Goal: Task Accomplishment & Management: Manage account settings

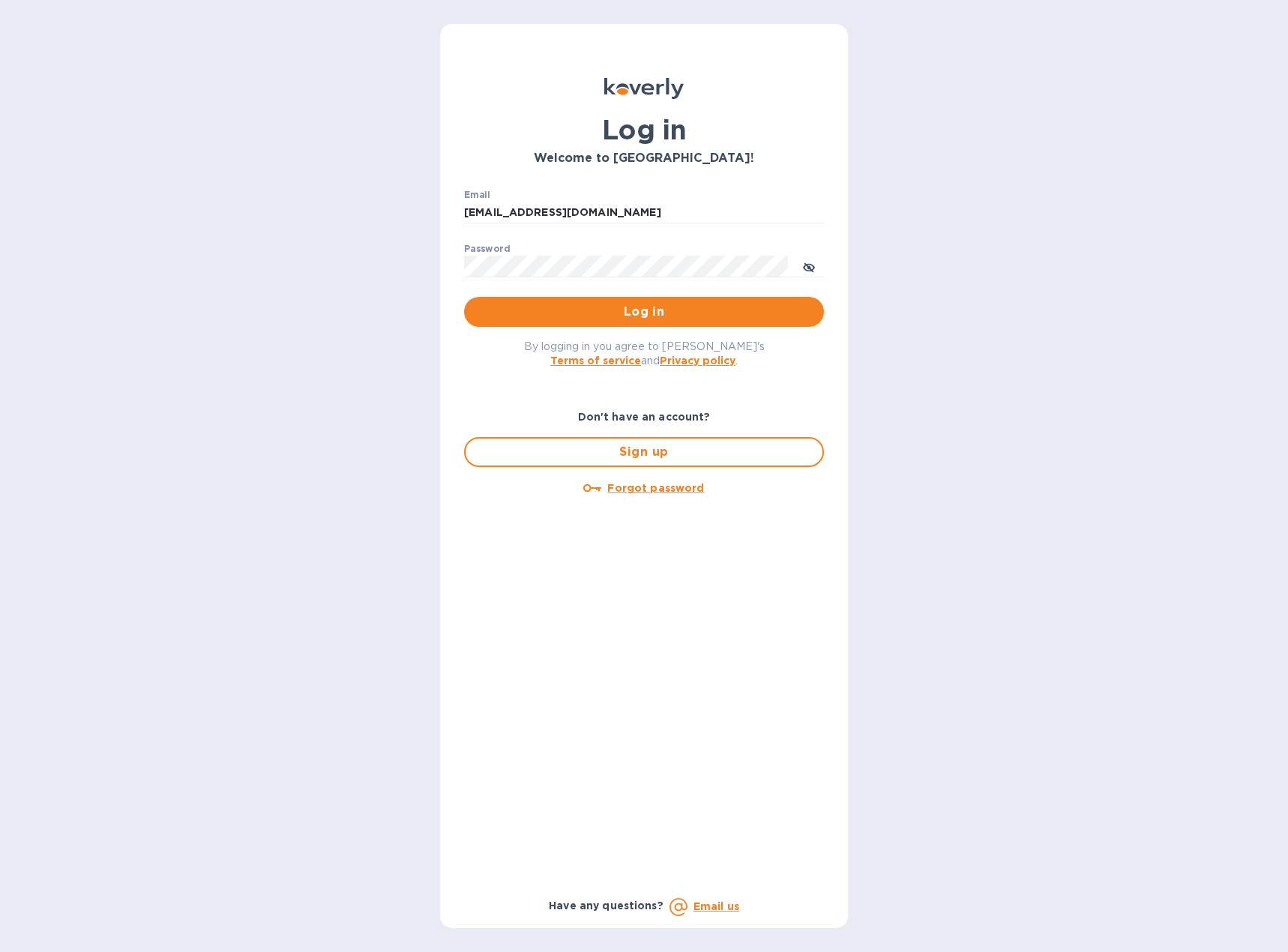
click at [731, 143] on h1 "Log in" at bounding box center [644, 129] width 359 height 32
click at [813, 271] on icon "toggle password visibility" at bounding box center [808, 267] width 12 height 12
type input "[EMAIL_ADDRESS][DOMAIN_NAME]"
click at [806, 263] on icon "toggle password visibility" at bounding box center [808, 267] width 12 height 12
click at [631, 310] on span "Log in" at bounding box center [644, 312] width 336 height 18
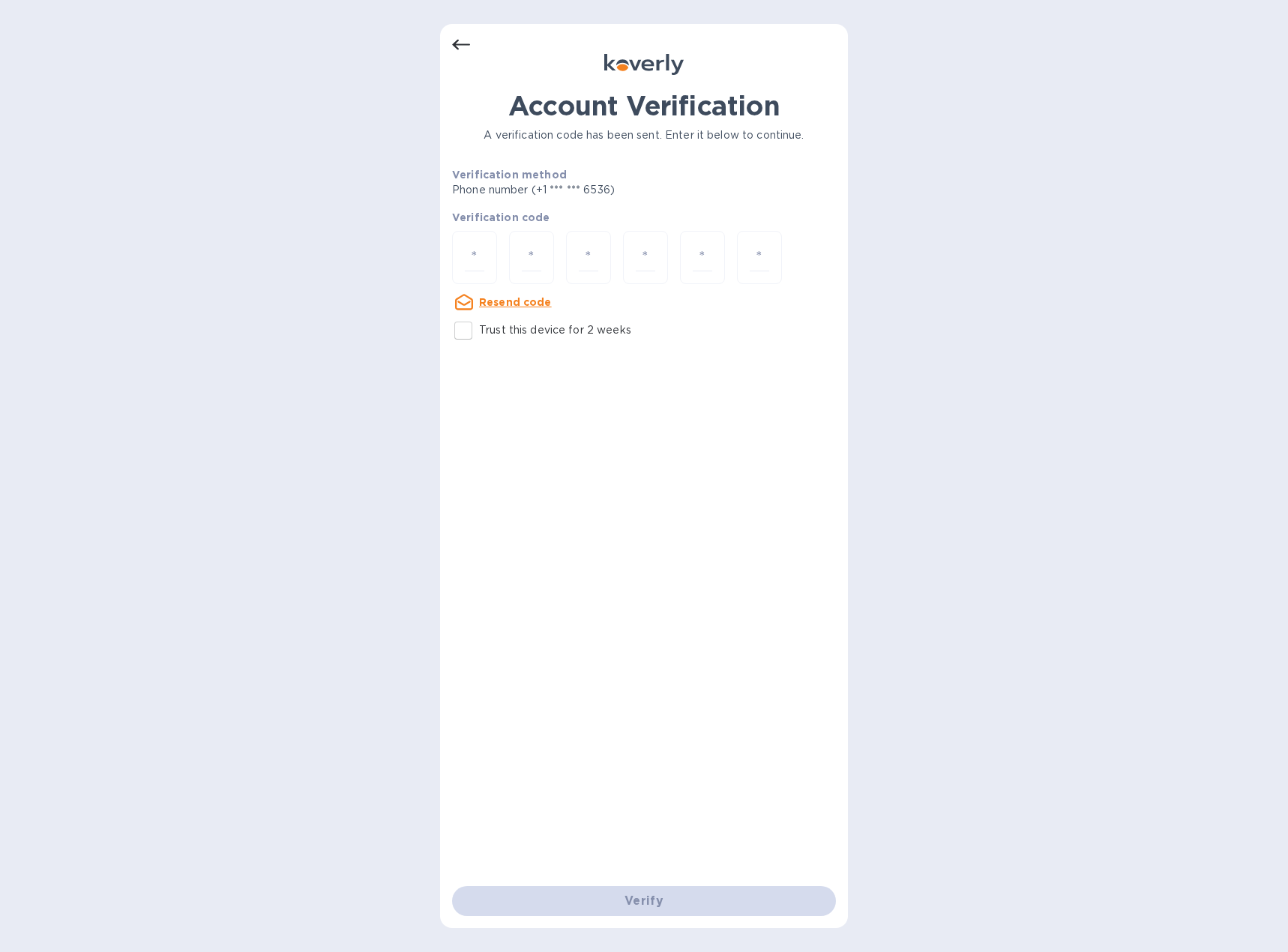
click at [469, 331] on input "Trust this device for 2 weeks" at bounding box center [463, 330] width 32 height 32
checkbox input "true"
click at [472, 254] on input "number" at bounding box center [474, 257] width 20 height 28
type input "5"
type input "1"
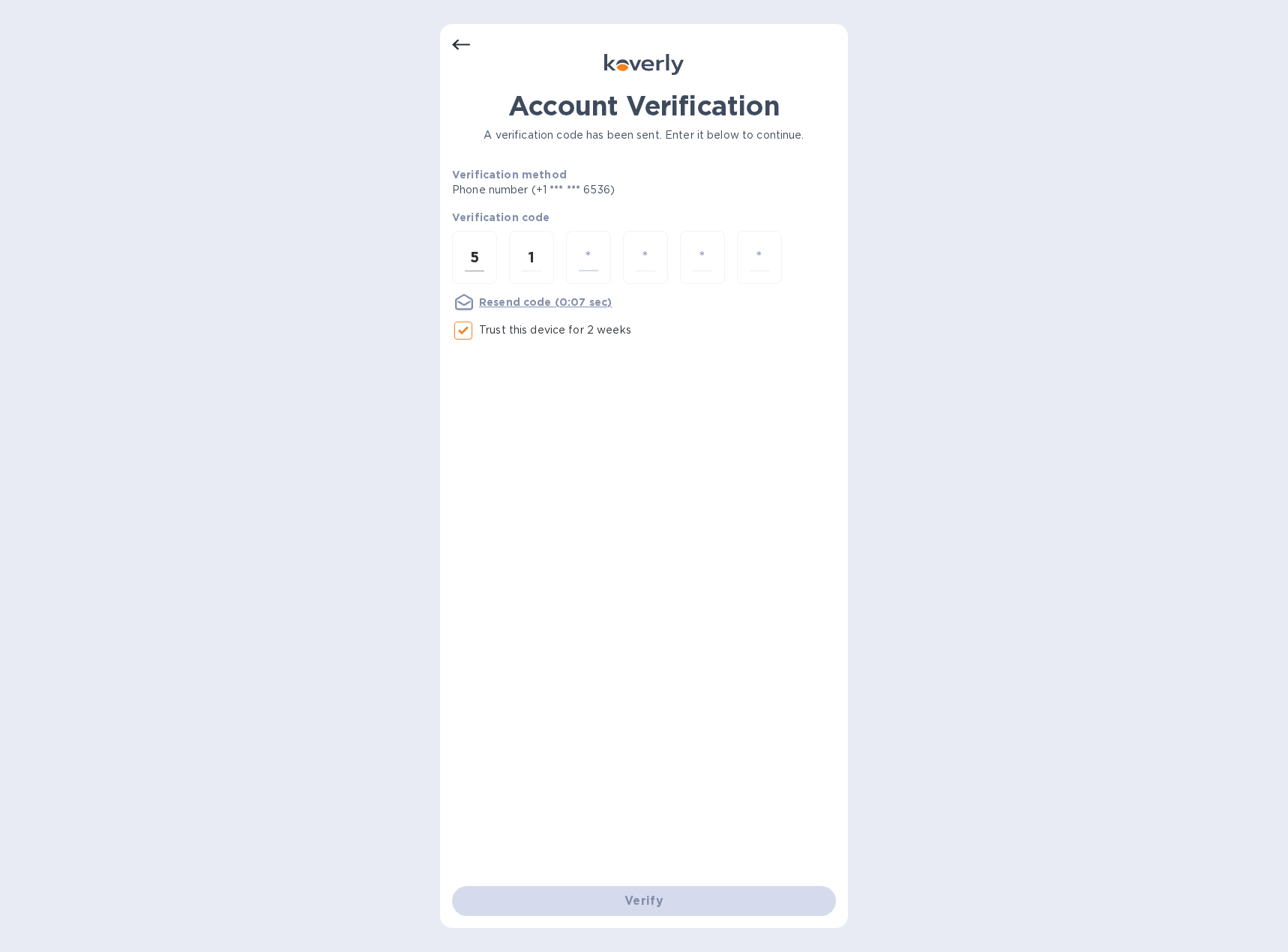
type input "0"
type input "4"
type input "9"
type input "7"
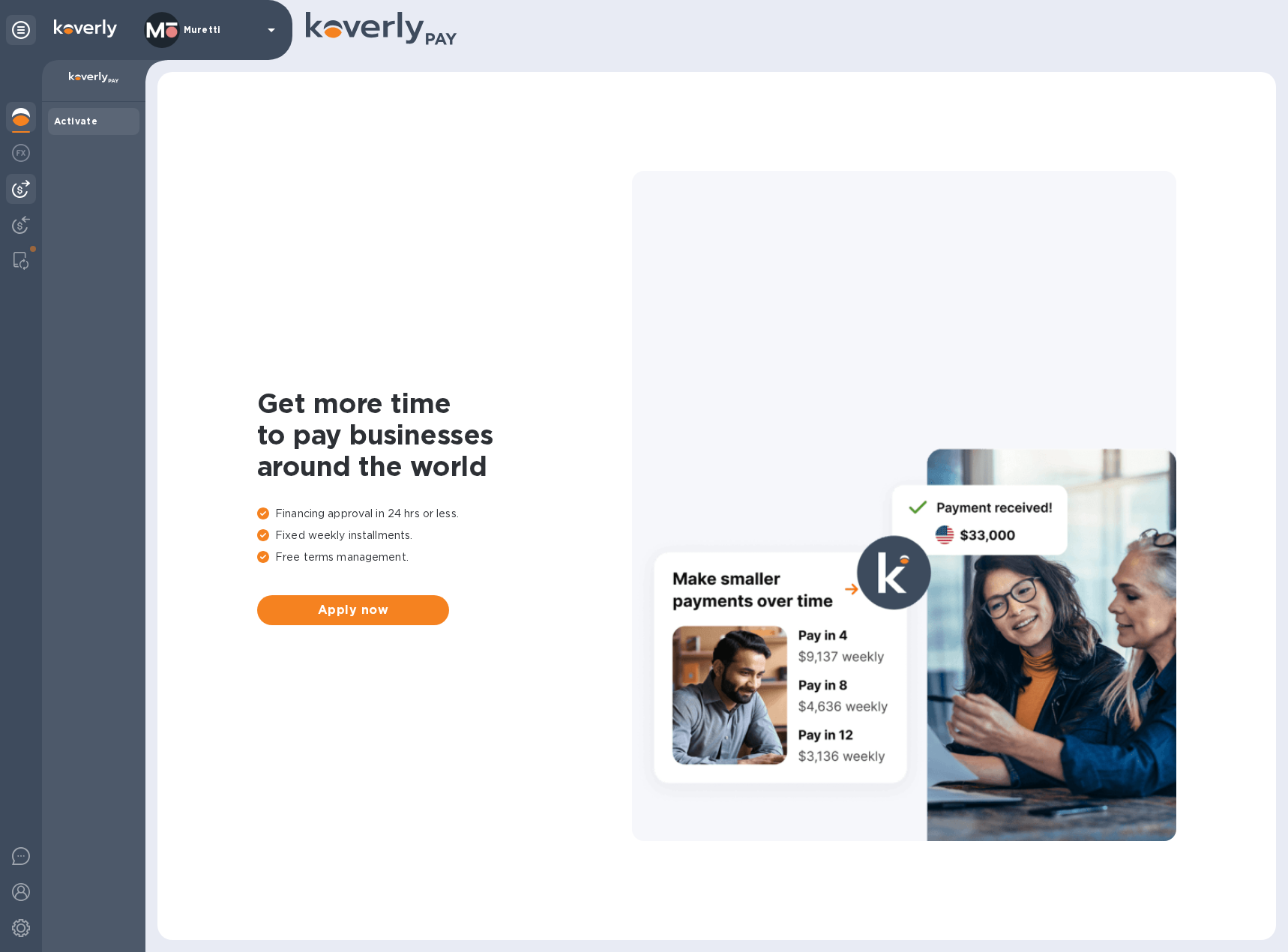
click at [24, 194] on img at bounding box center [21, 189] width 18 height 18
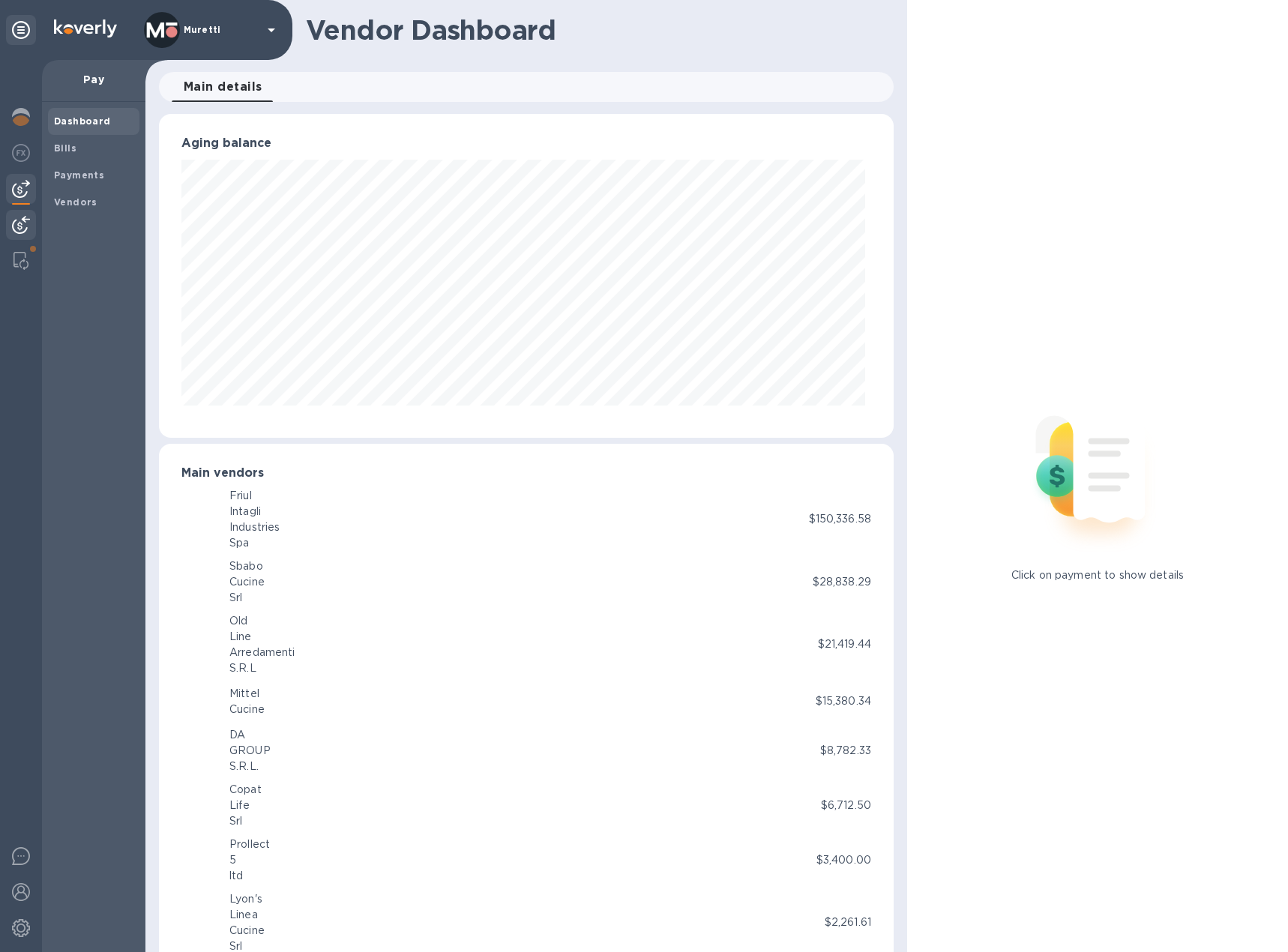
scroll to position [324, 729]
click at [15, 220] on img at bounding box center [21, 224] width 18 height 18
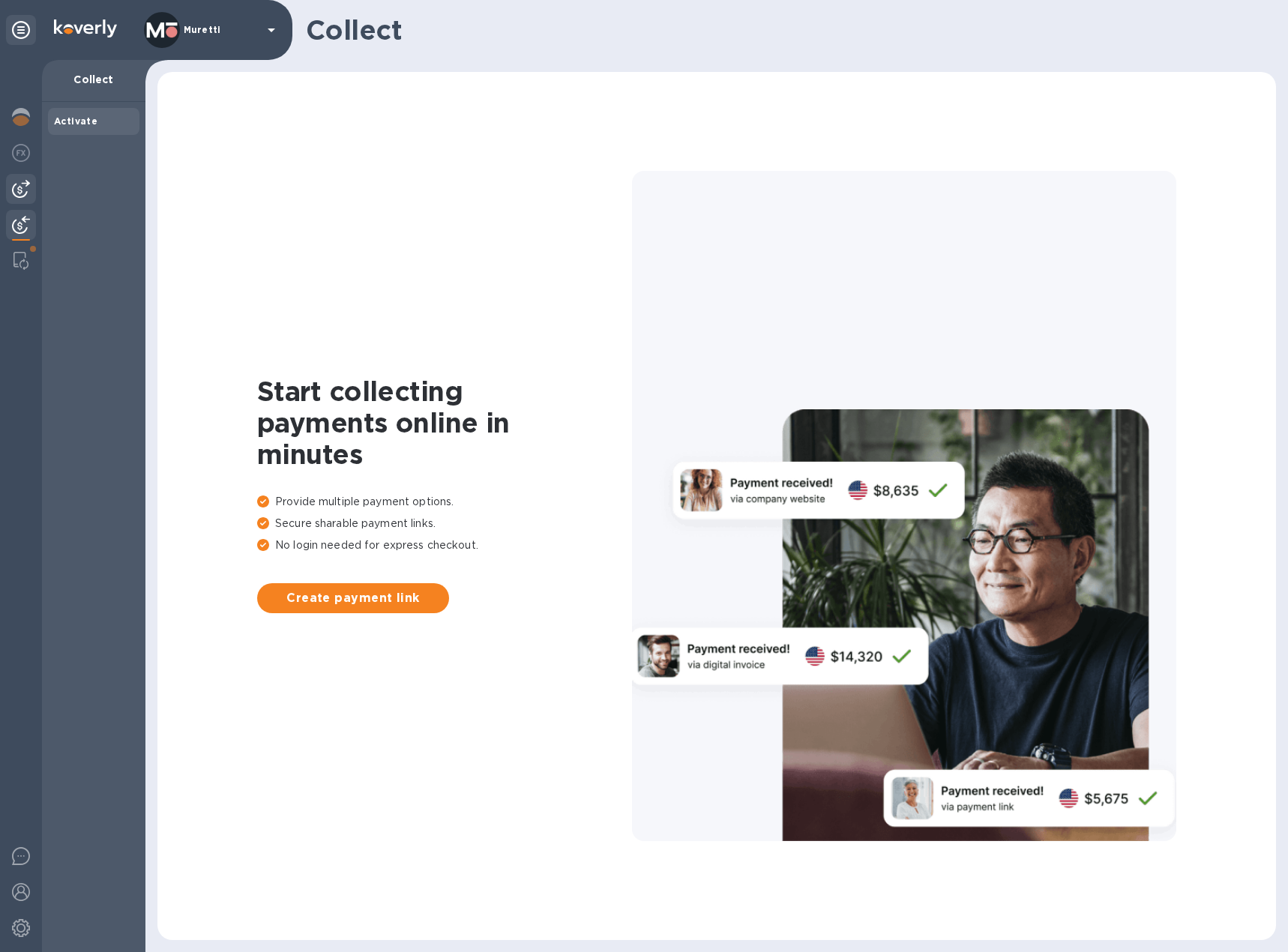
click at [24, 188] on img at bounding box center [21, 189] width 18 height 18
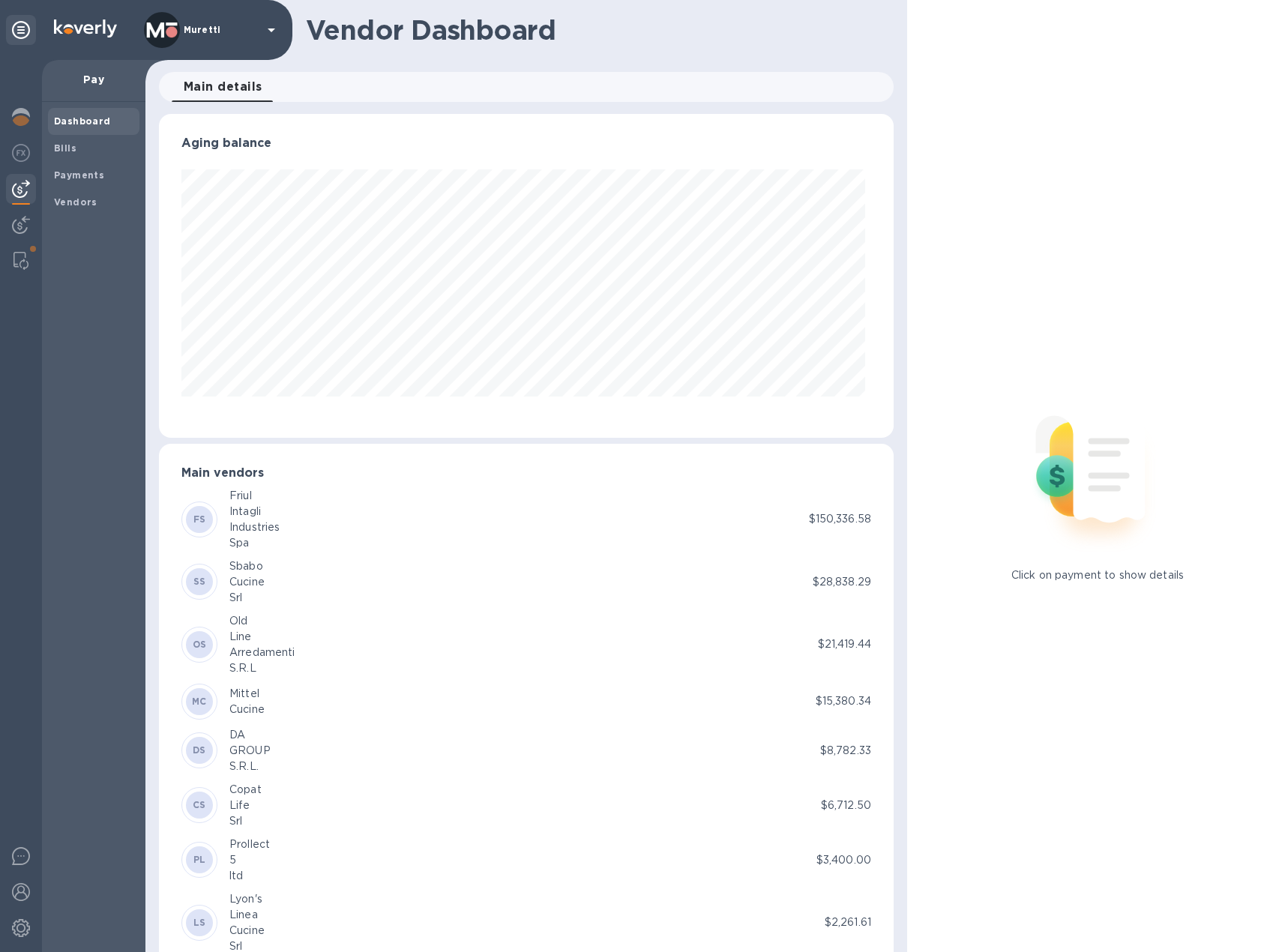
scroll to position [324, 729]
click at [21, 188] on img at bounding box center [21, 189] width 18 height 18
click at [22, 222] on img at bounding box center [21, 224] width 18 height 18
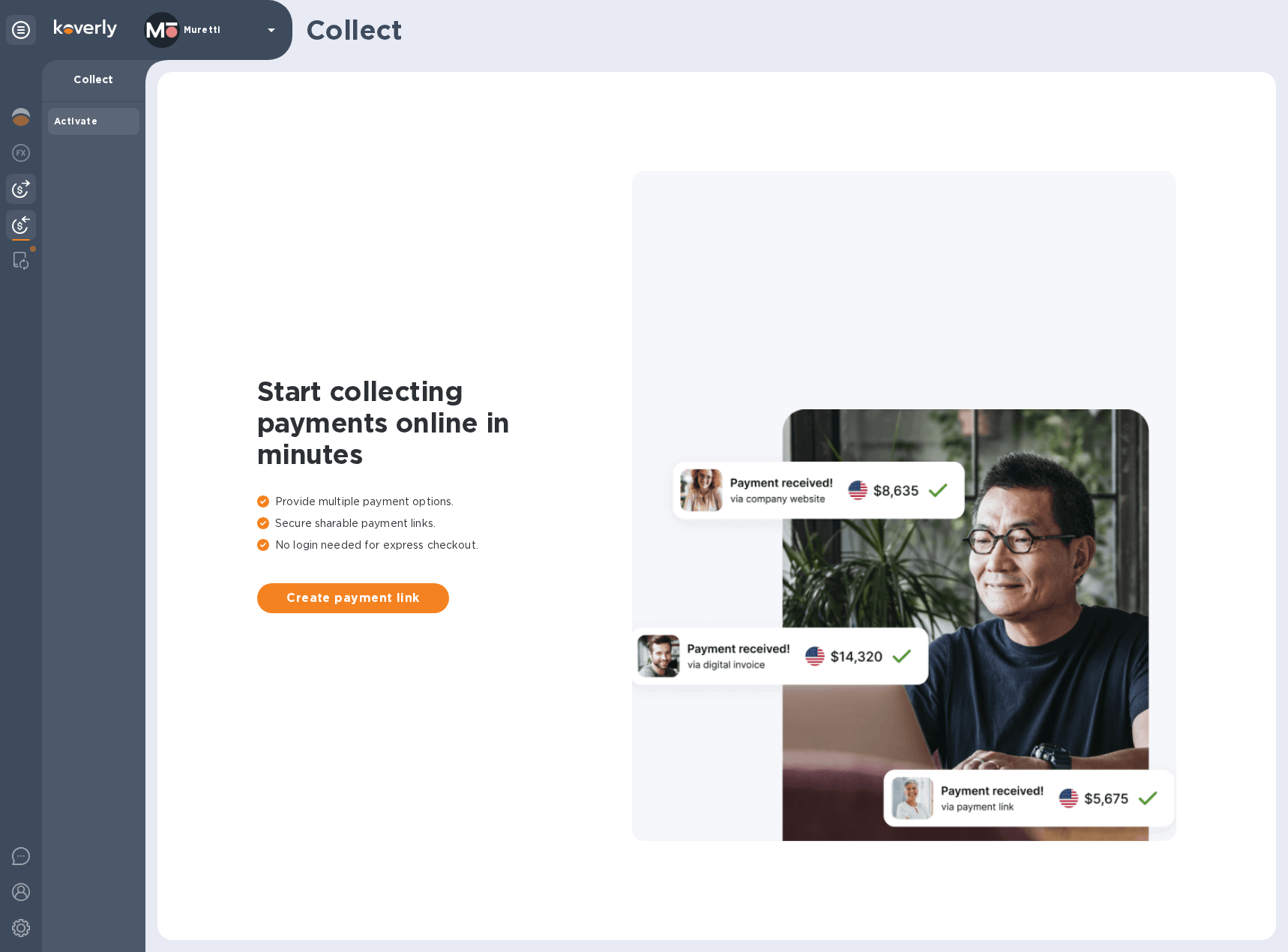
click at [28, 187] on img at bounding box center [21, 189] width 18 height 18
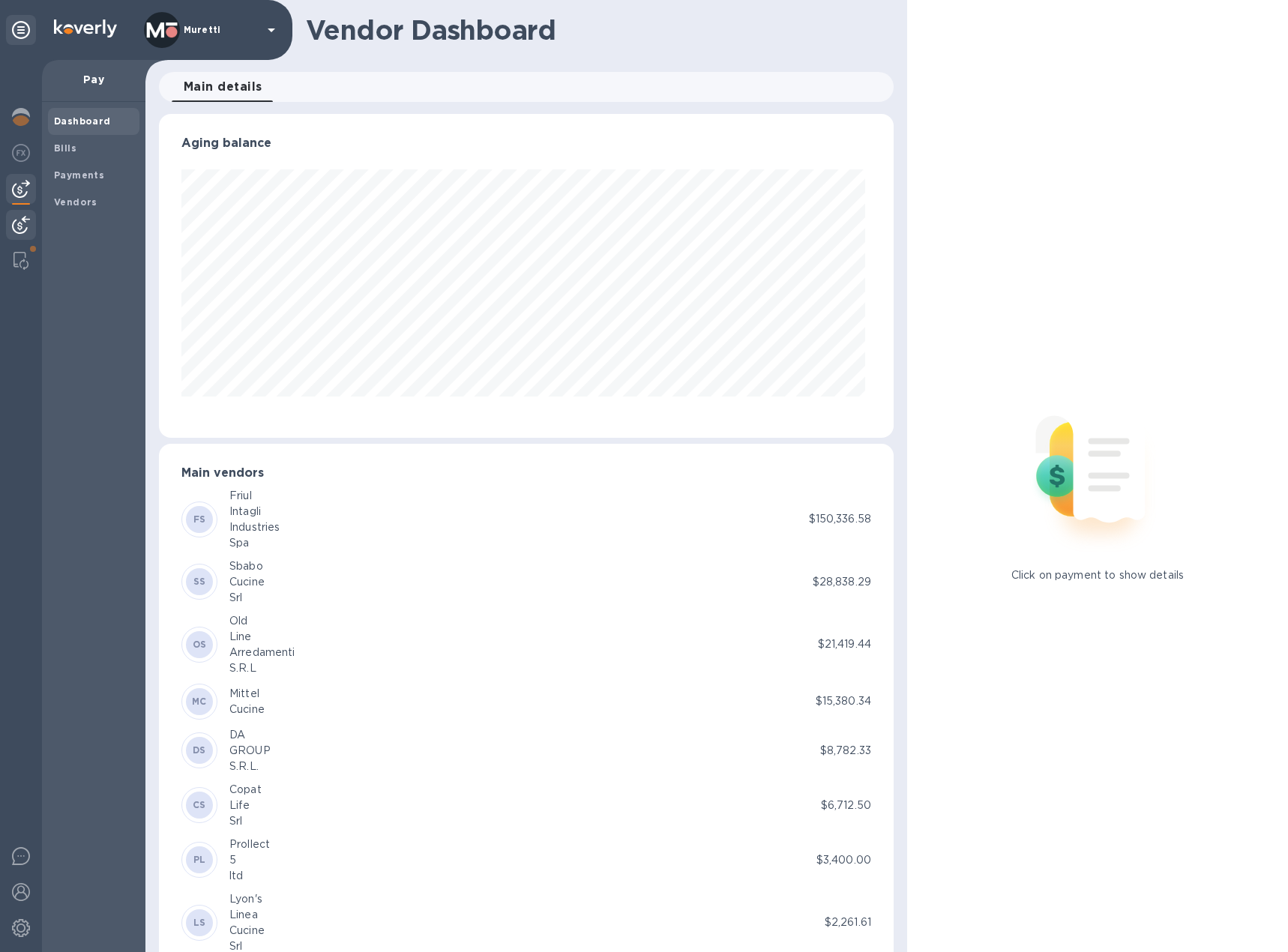
scroll to position [324, 729]
click at [16, 220] on img at bounding box center [21, 224] width 18 height 18
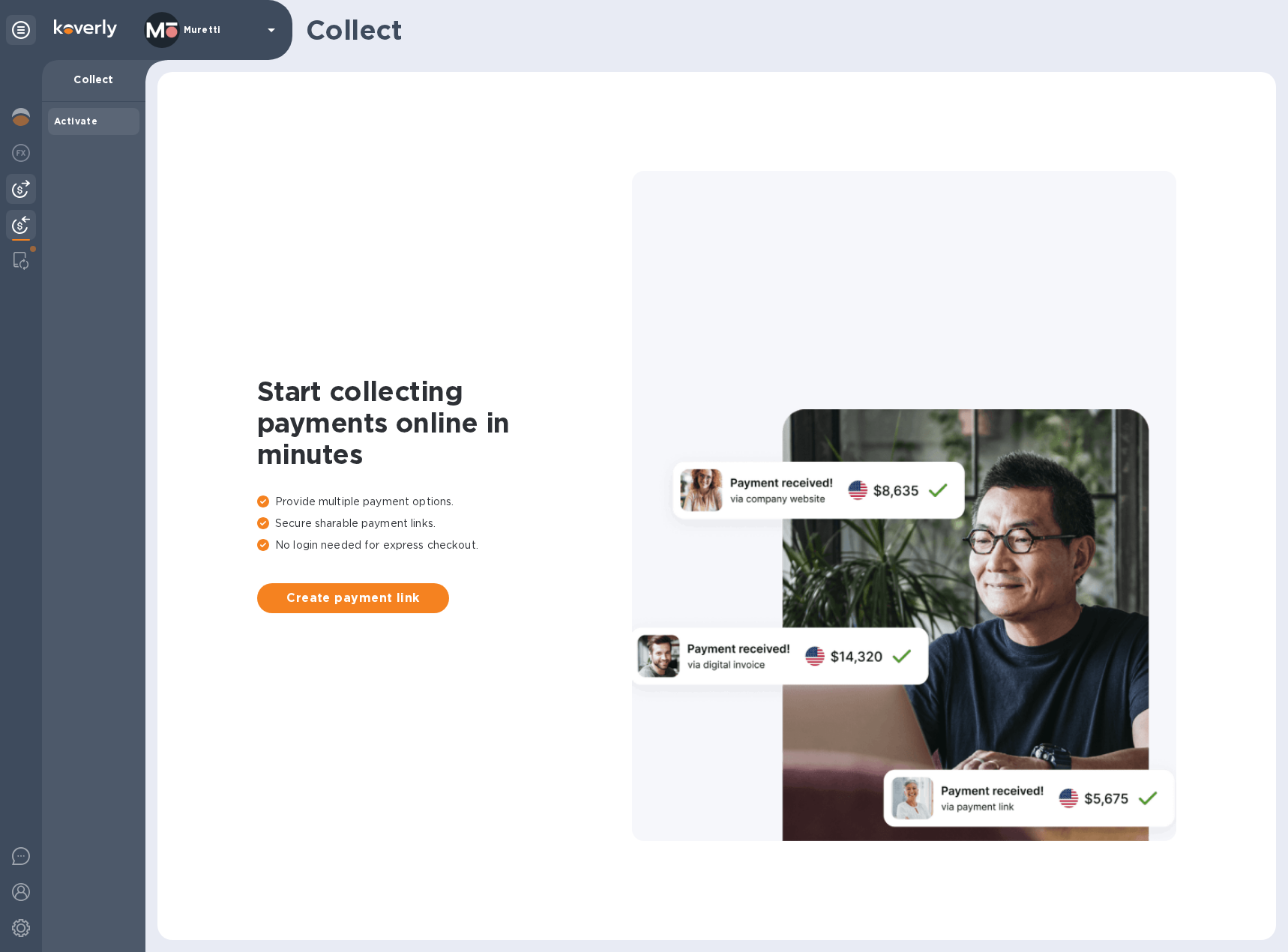
click at [20, 189] on img at bounding box center [21, 189] width 18 height 18
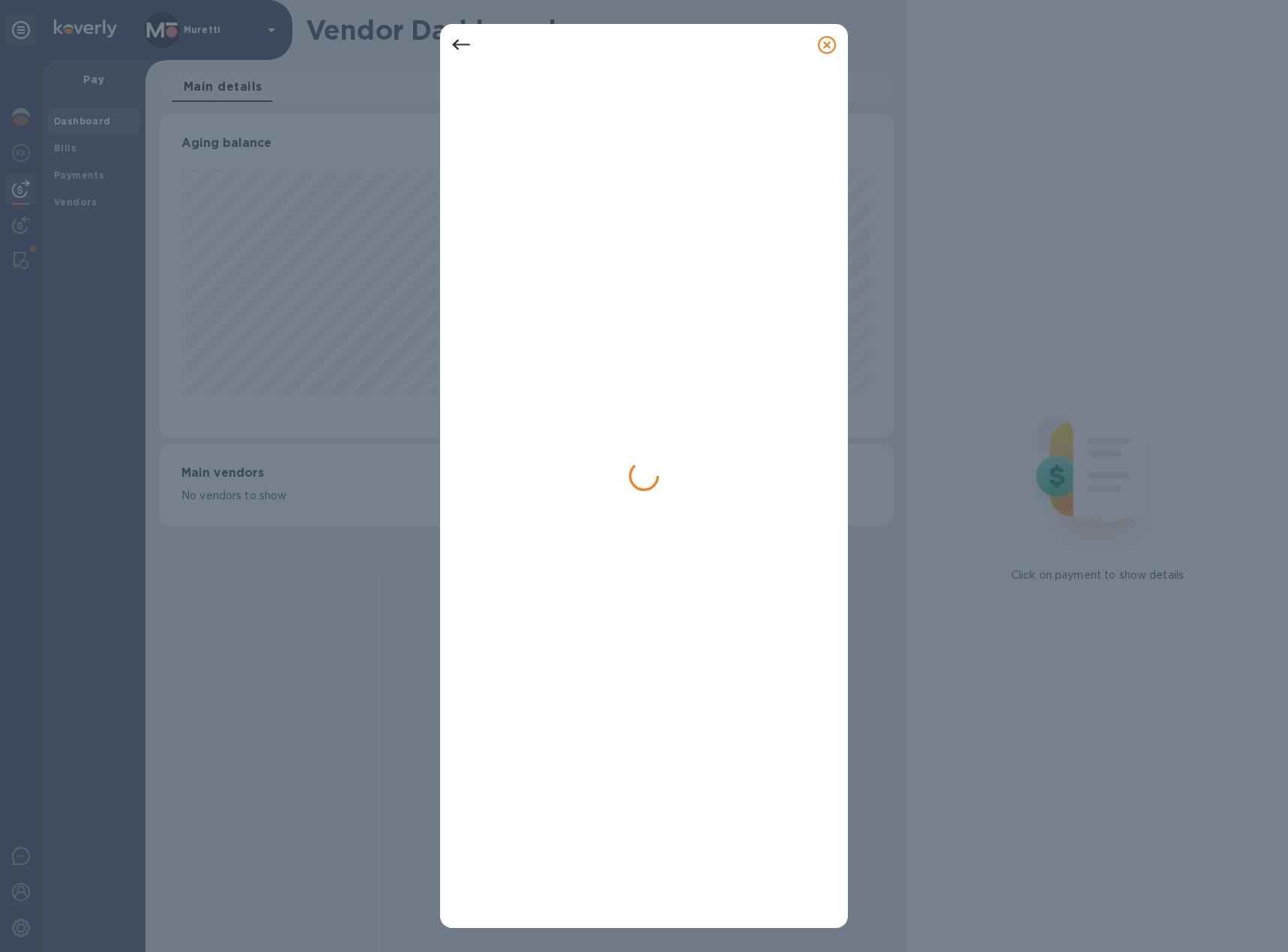
scroll to position [324, 734]
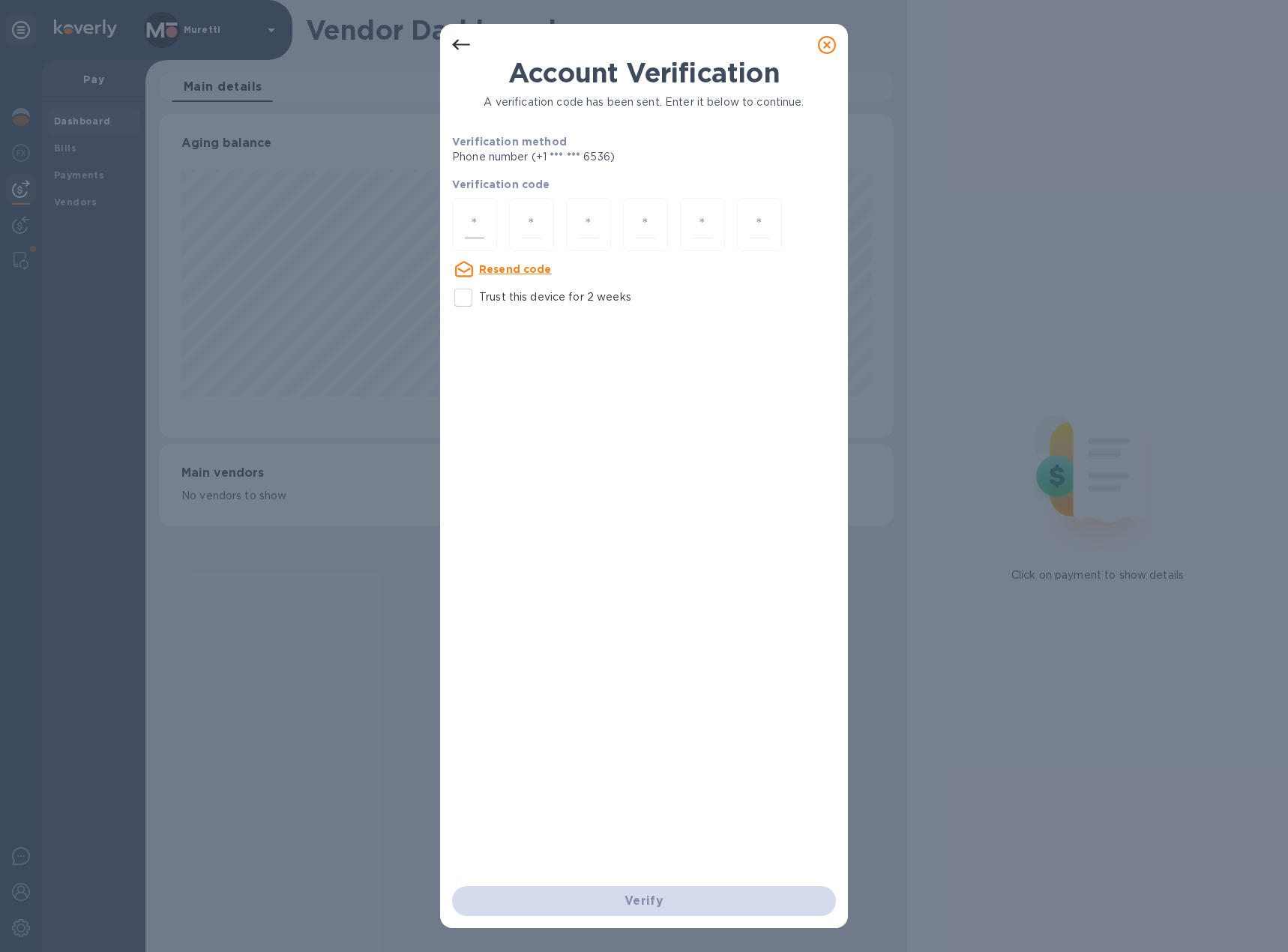
click at [491, 232] on div at bounding box center [474, 224] width 45 height 53
type input "9"
type input "3"
type input "2"
type input "6"
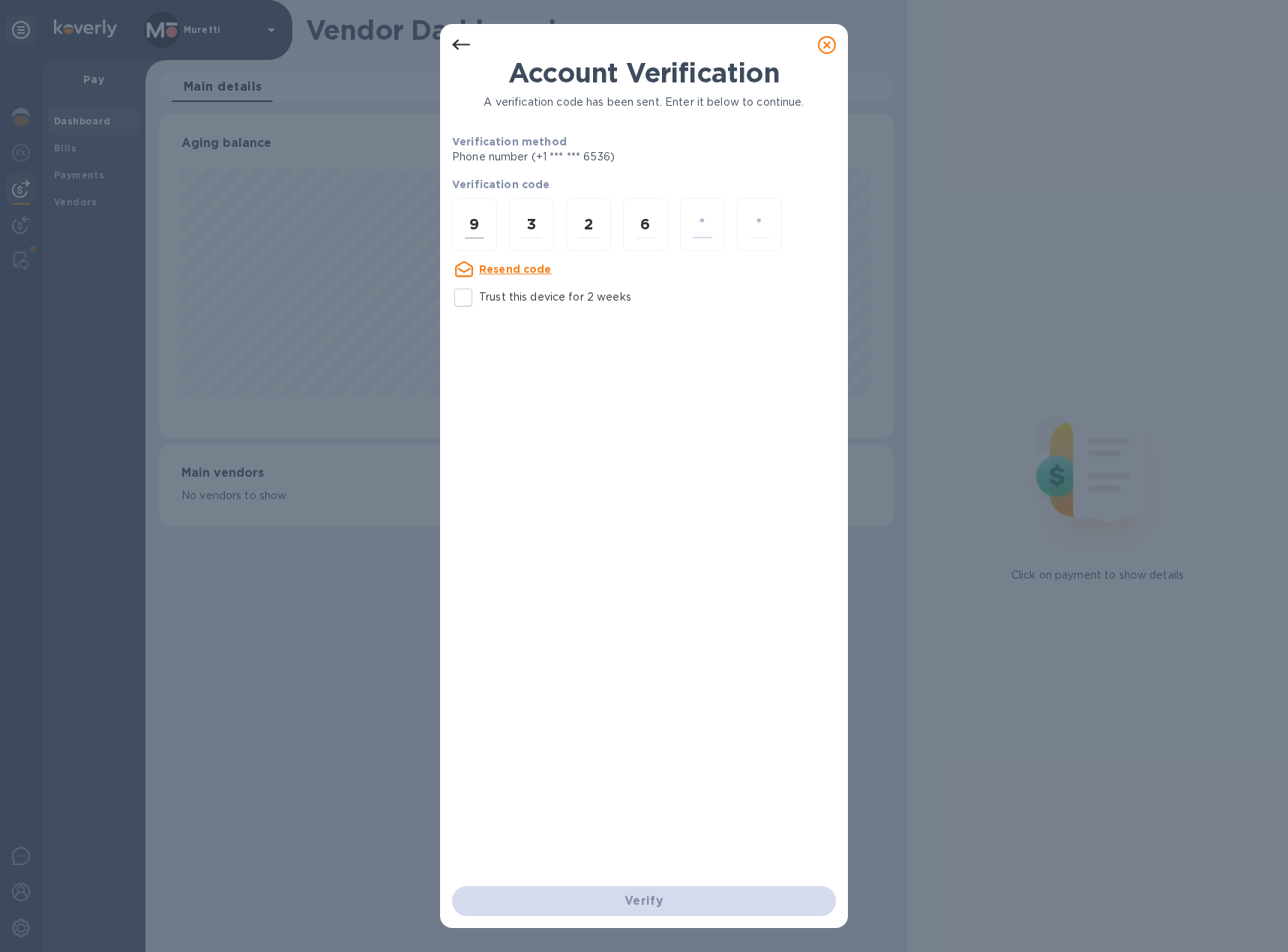
type input "7"
type input "1"
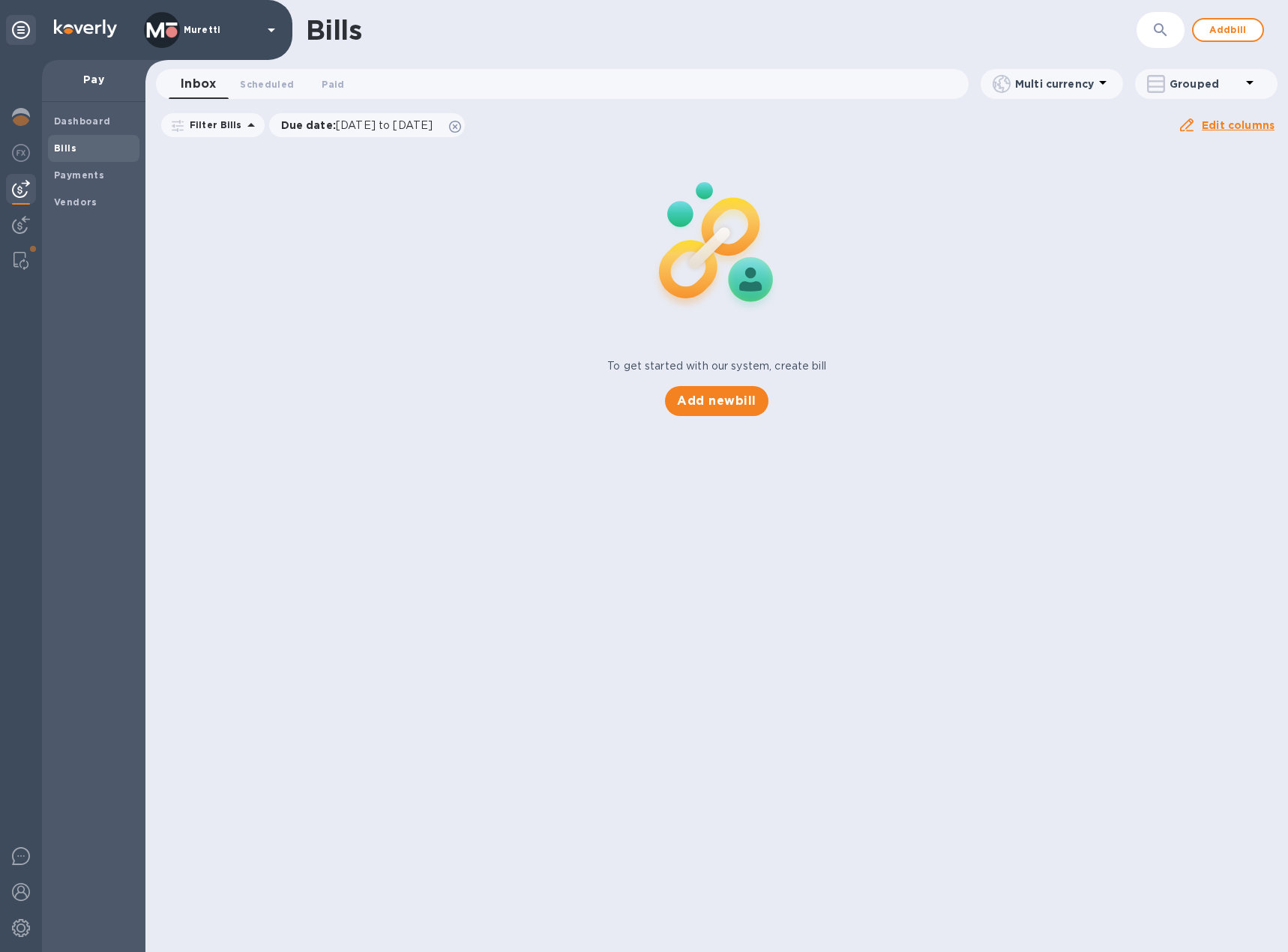
click at [18, 191] on img at bounding box center [21, 189] width 18 height 18
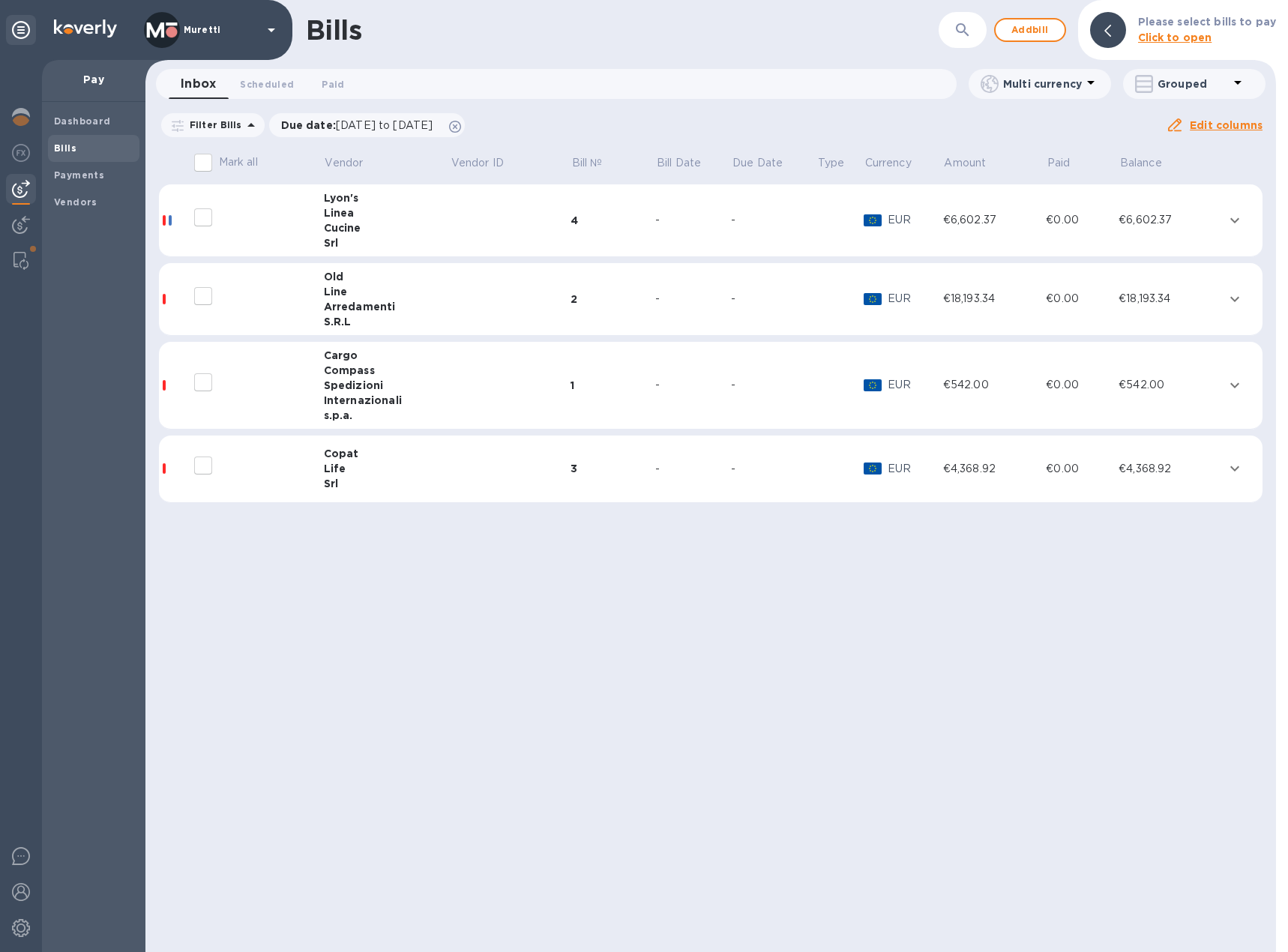
click at [88, 146] on span "Bills" at bounding box center [94, 148] width 80 height 15
click at [85, 172] on b "Payments" at bounding box center [79, 175] width 50 height 11
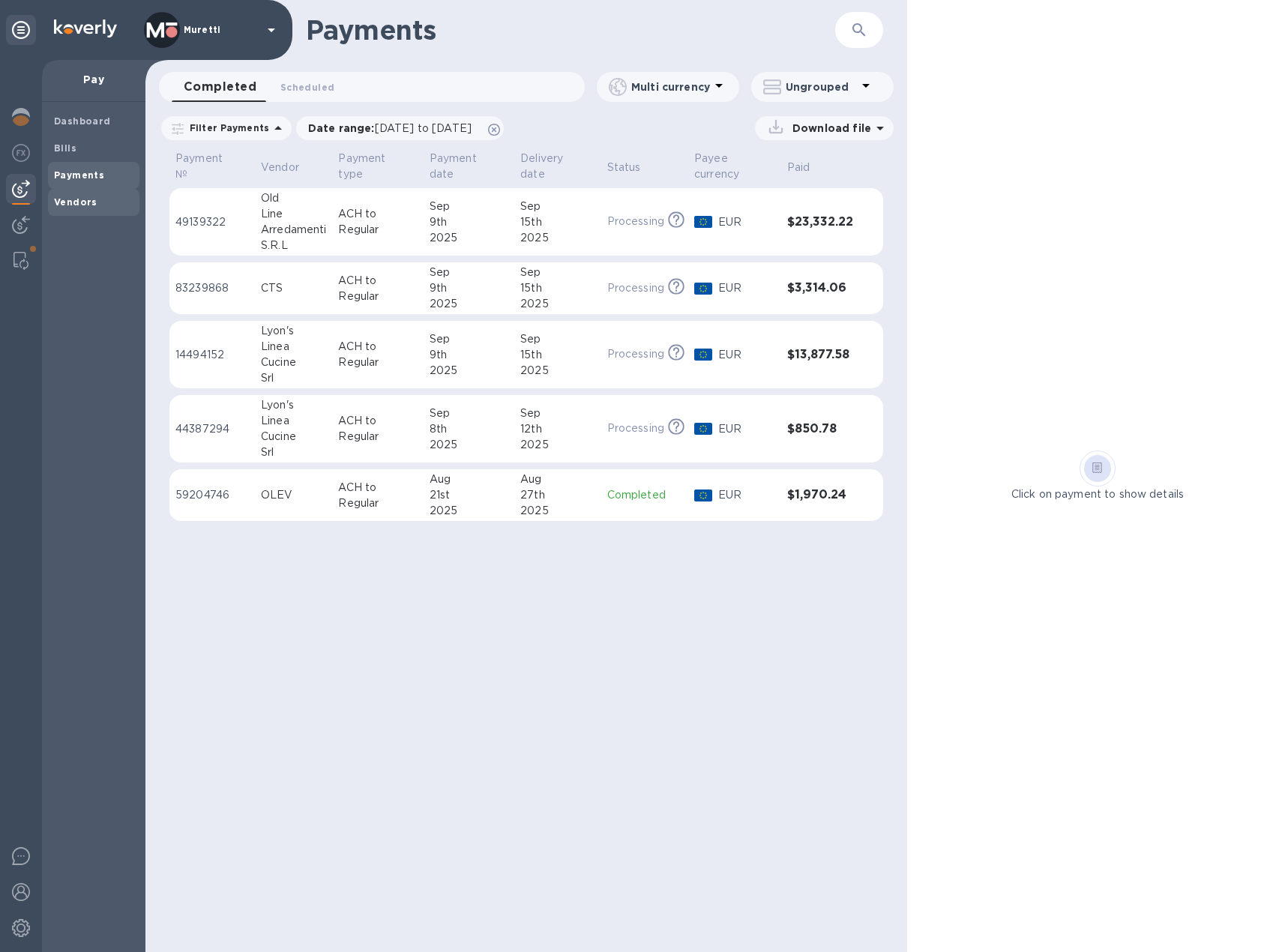
click at [68, 202] on b "Vendors" at bounding box center [76, 202] width 43 height 11
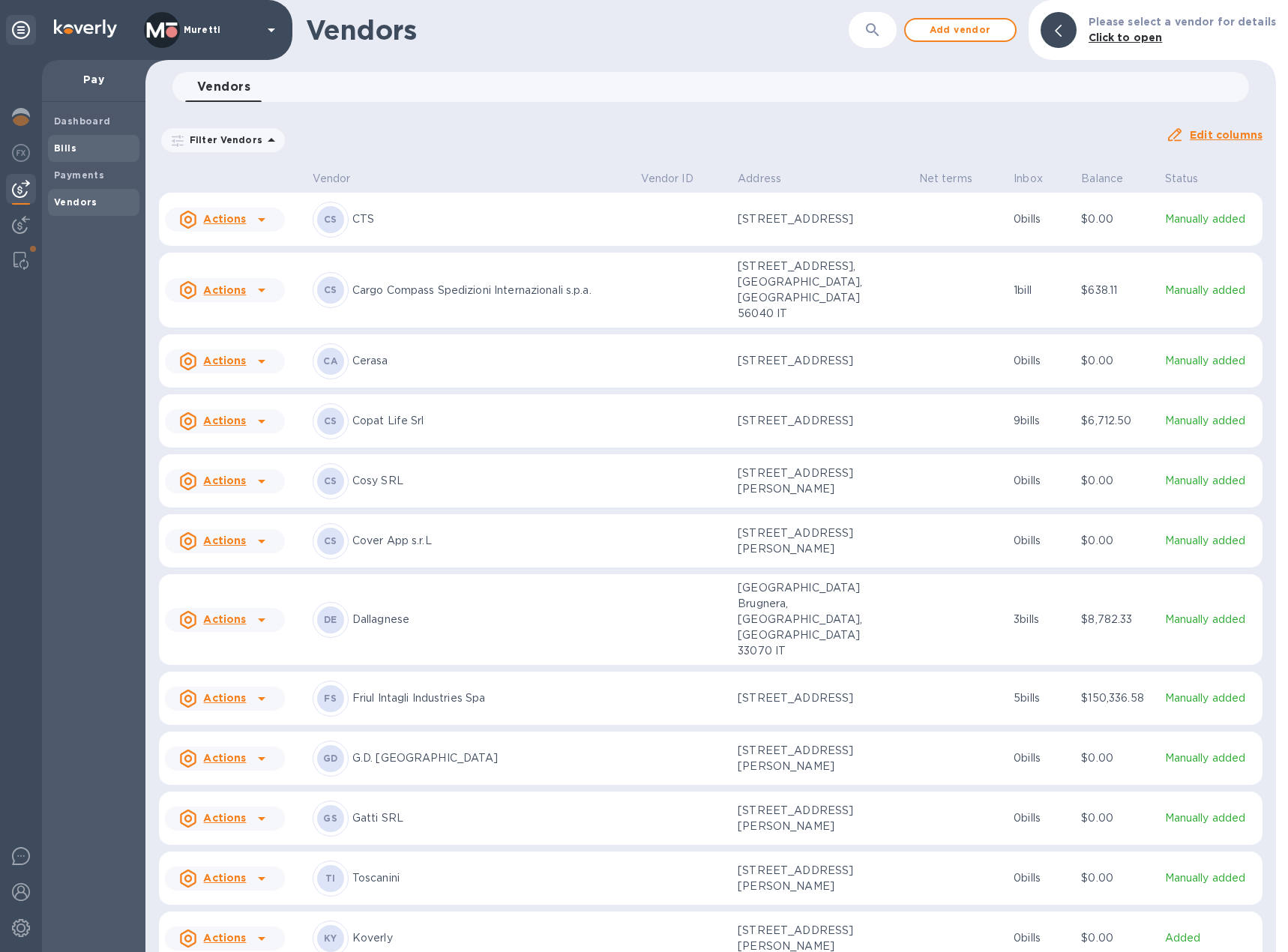
click at [86, 150] on span "Bills" at bounding box center [94, 148] width 80 height 15
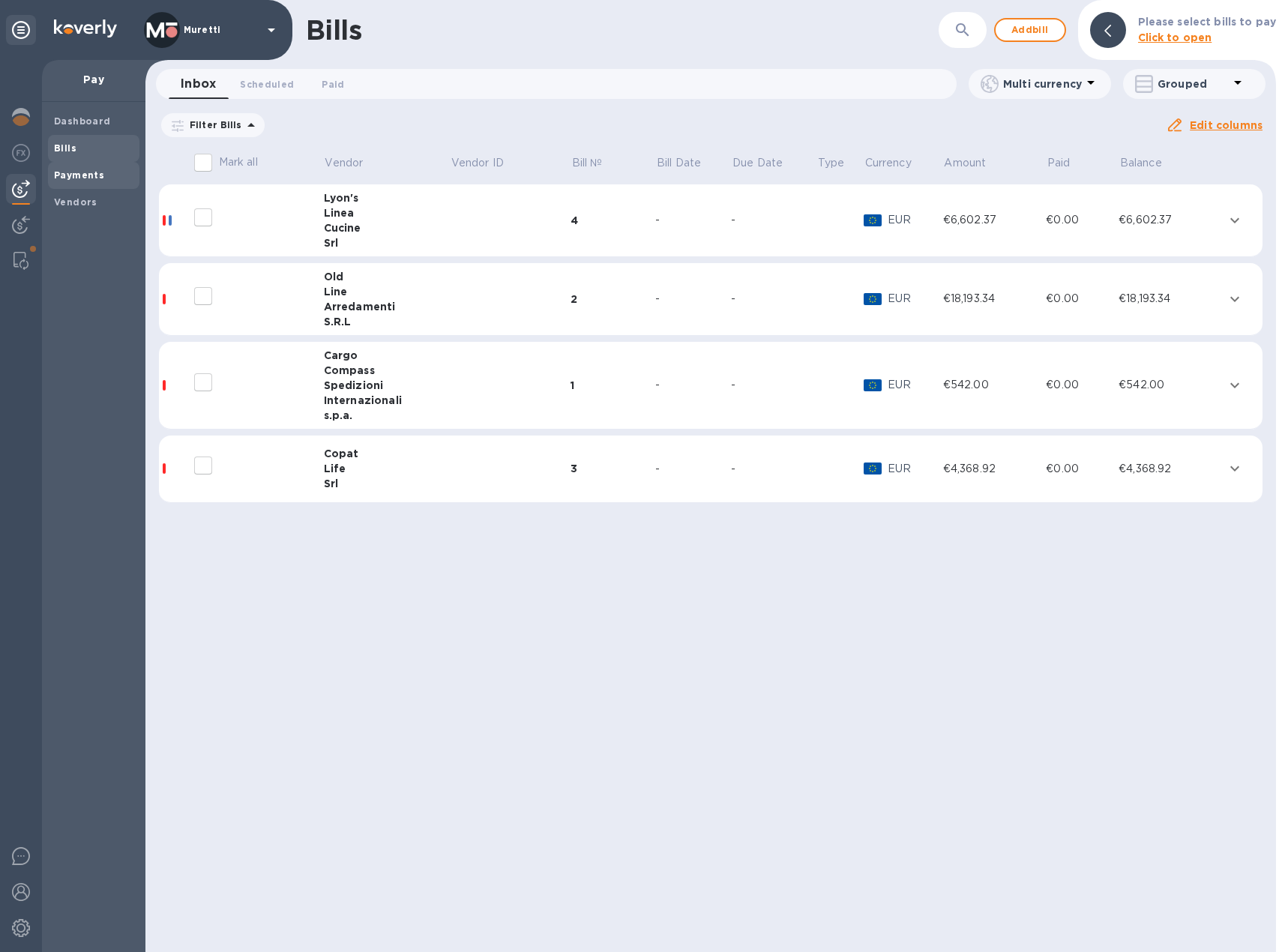
click at [76, 176] on b "Payments" at bounding box center [79, 175] width 50 height 11
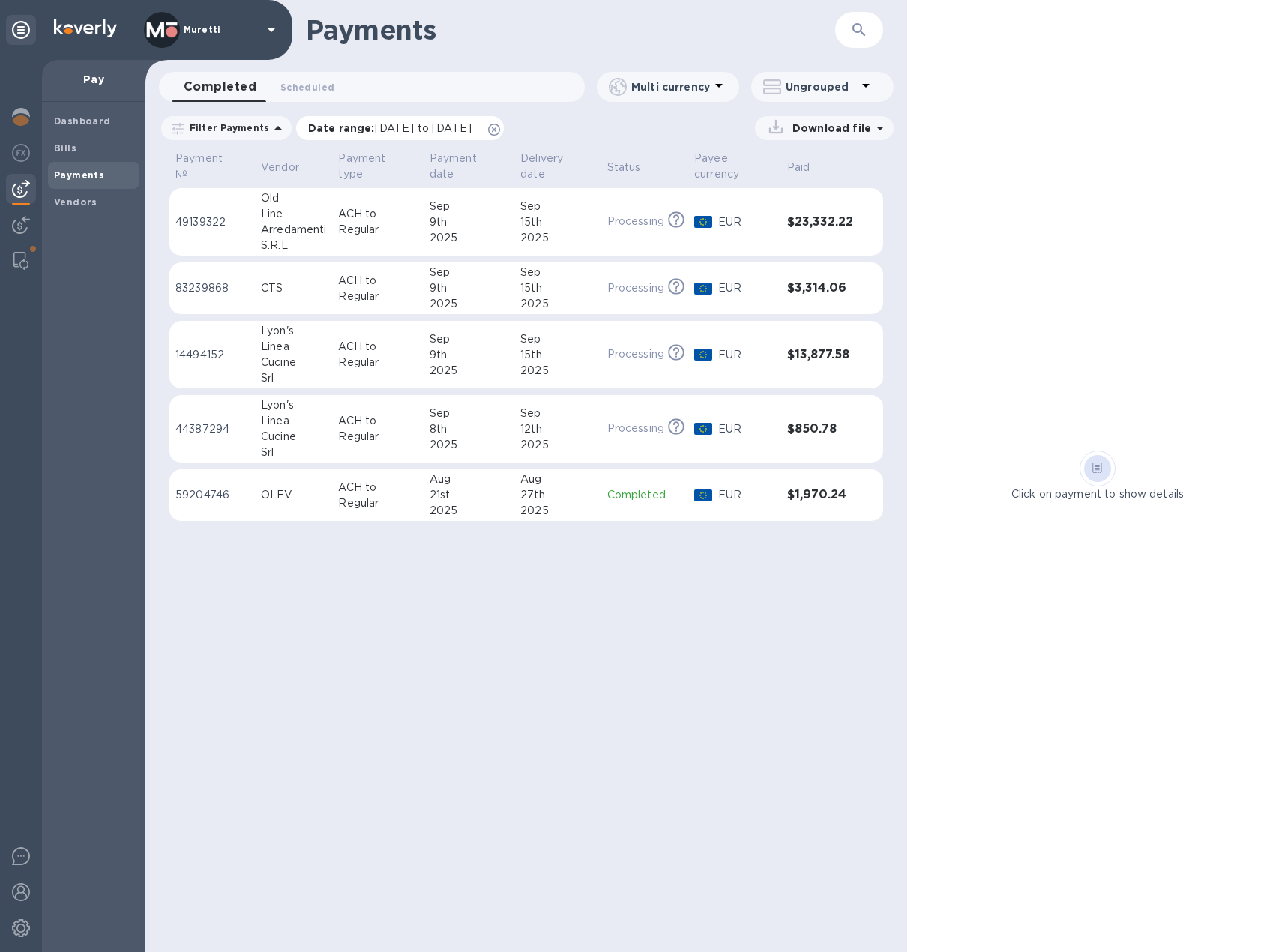
click at [500, 127] on icon at bounding box center [493, 129] width 12 height 12
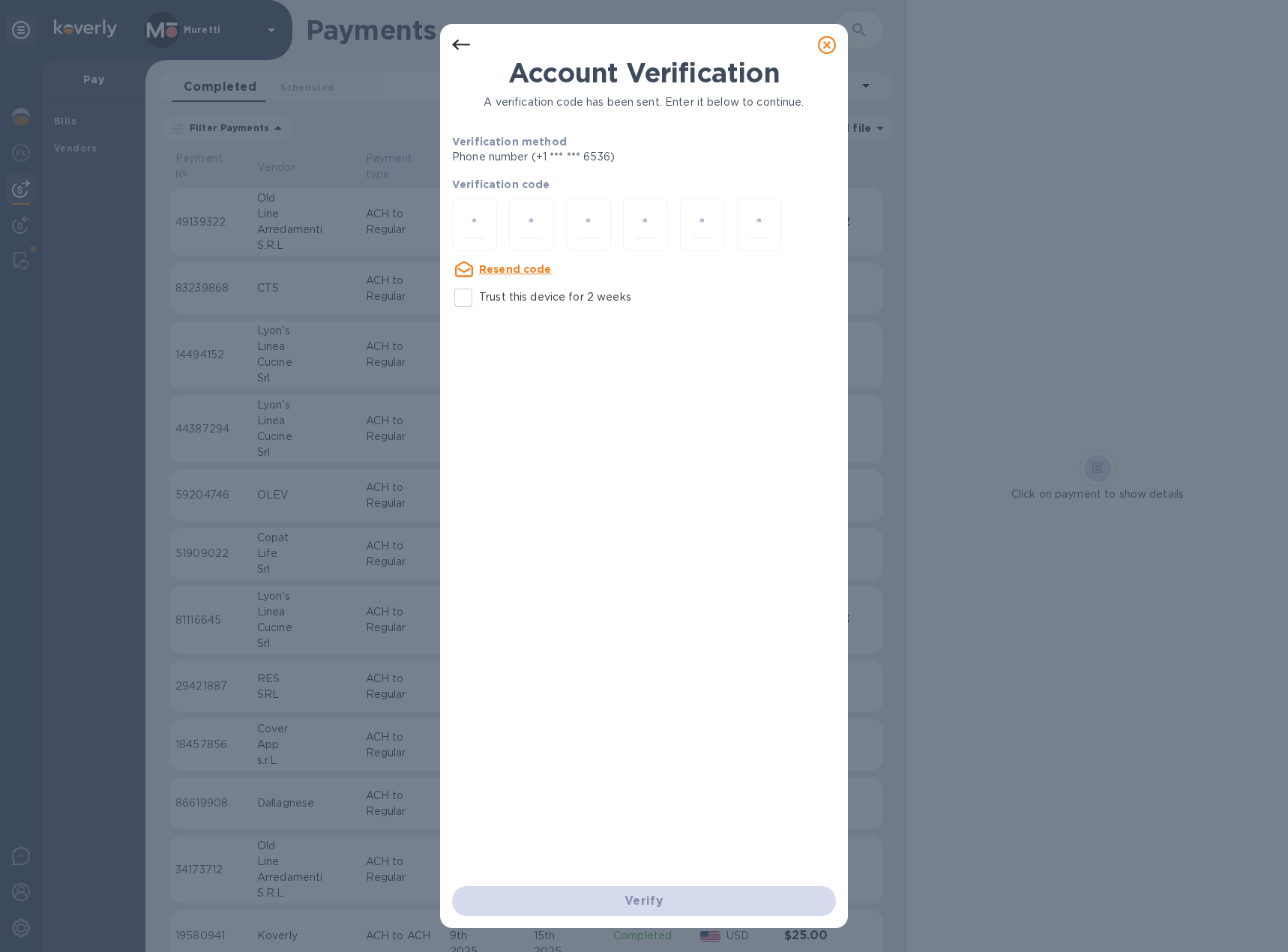
click at [822, 47] on icon at bounding box center [826, 45] width 18 height 18
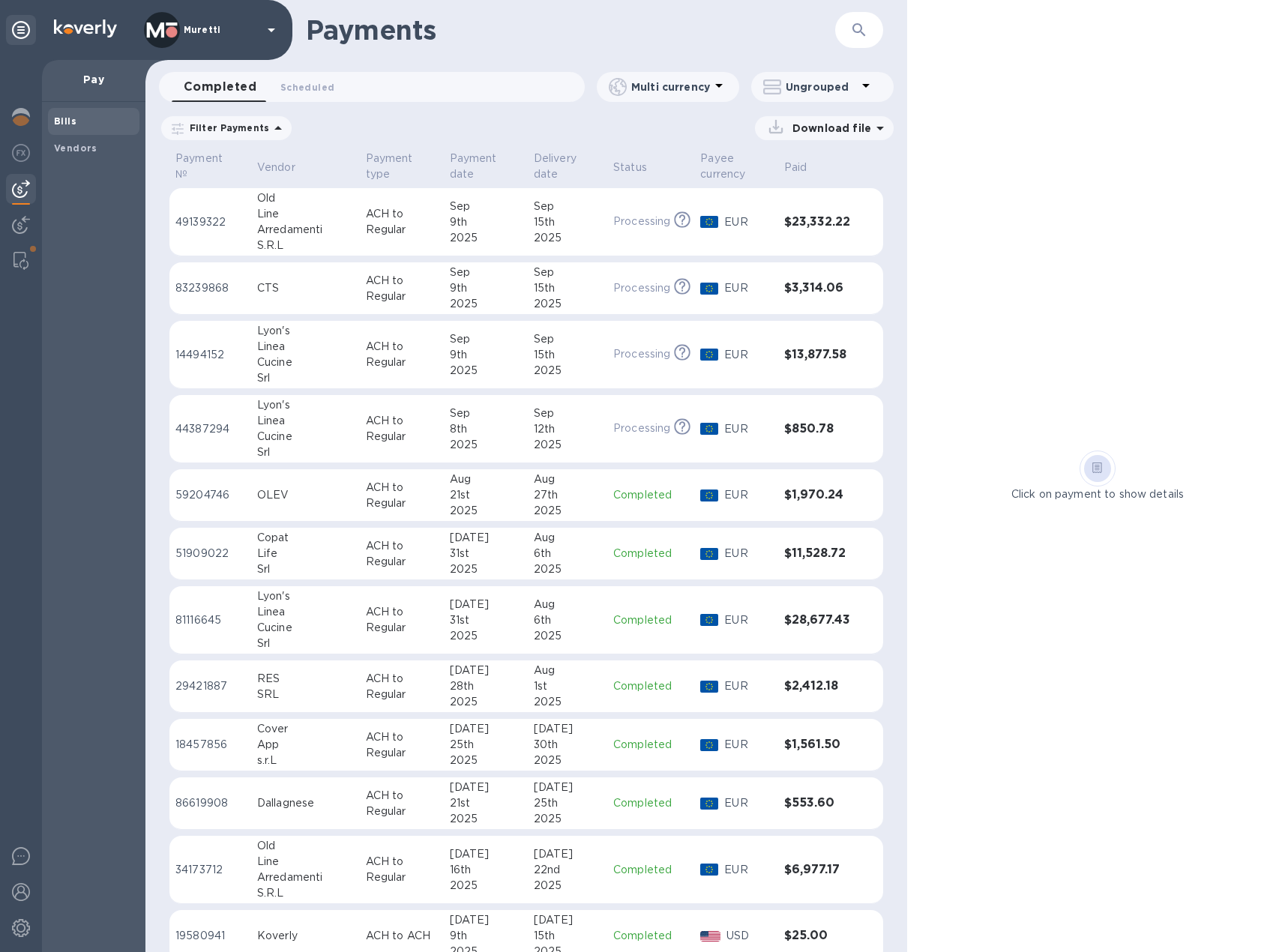
drag, startPoint x: 91, startPoint y: 127, endPoint x: 100, endPoint y: 127, distance: 9.0
click at [93, 127] on span "Bills" at bounding box center [94, 121] width 80 height 15
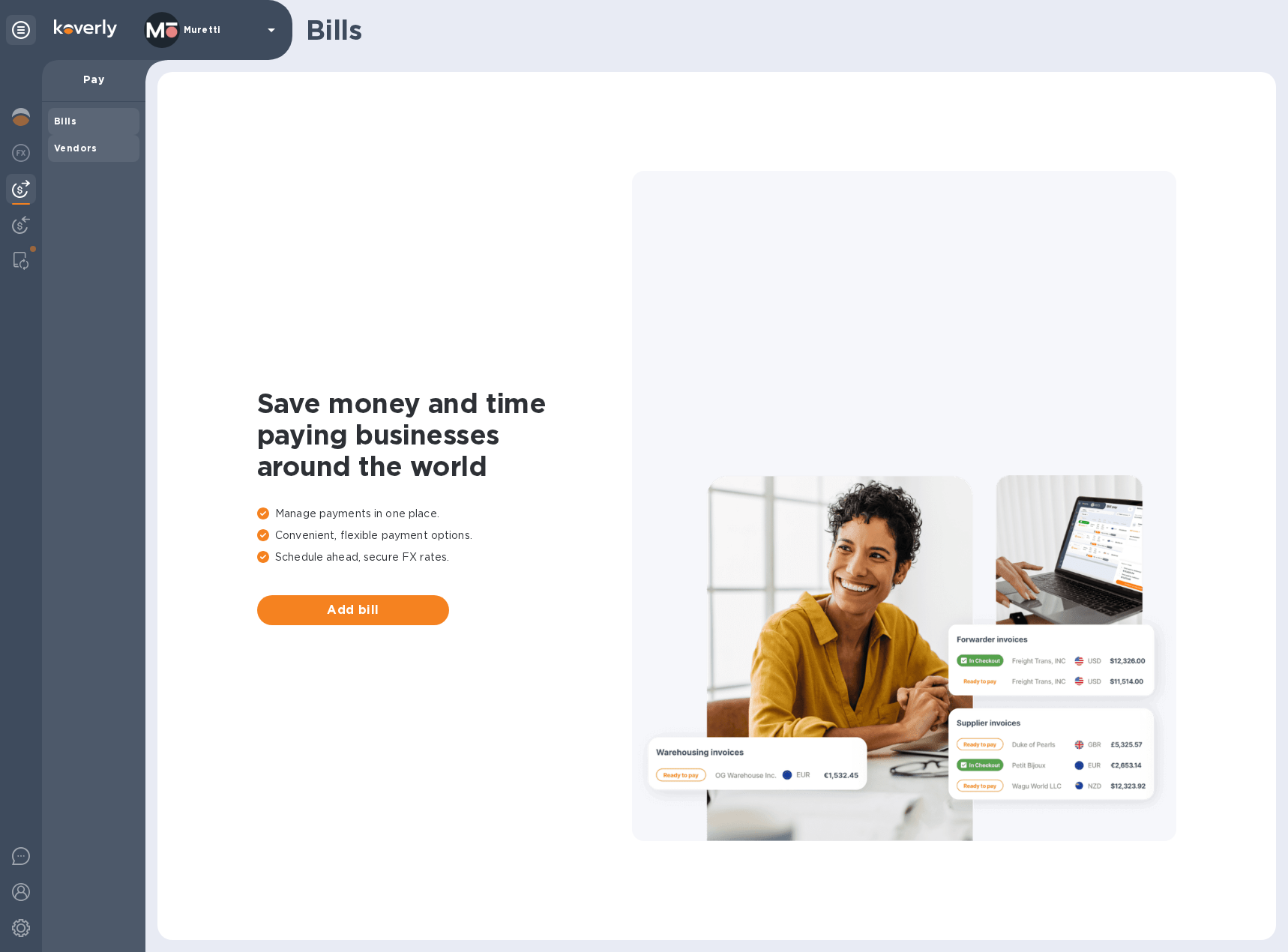
click at [76, 148] on b "Vendors" at bounding box center [76, 148] width 43 height 11
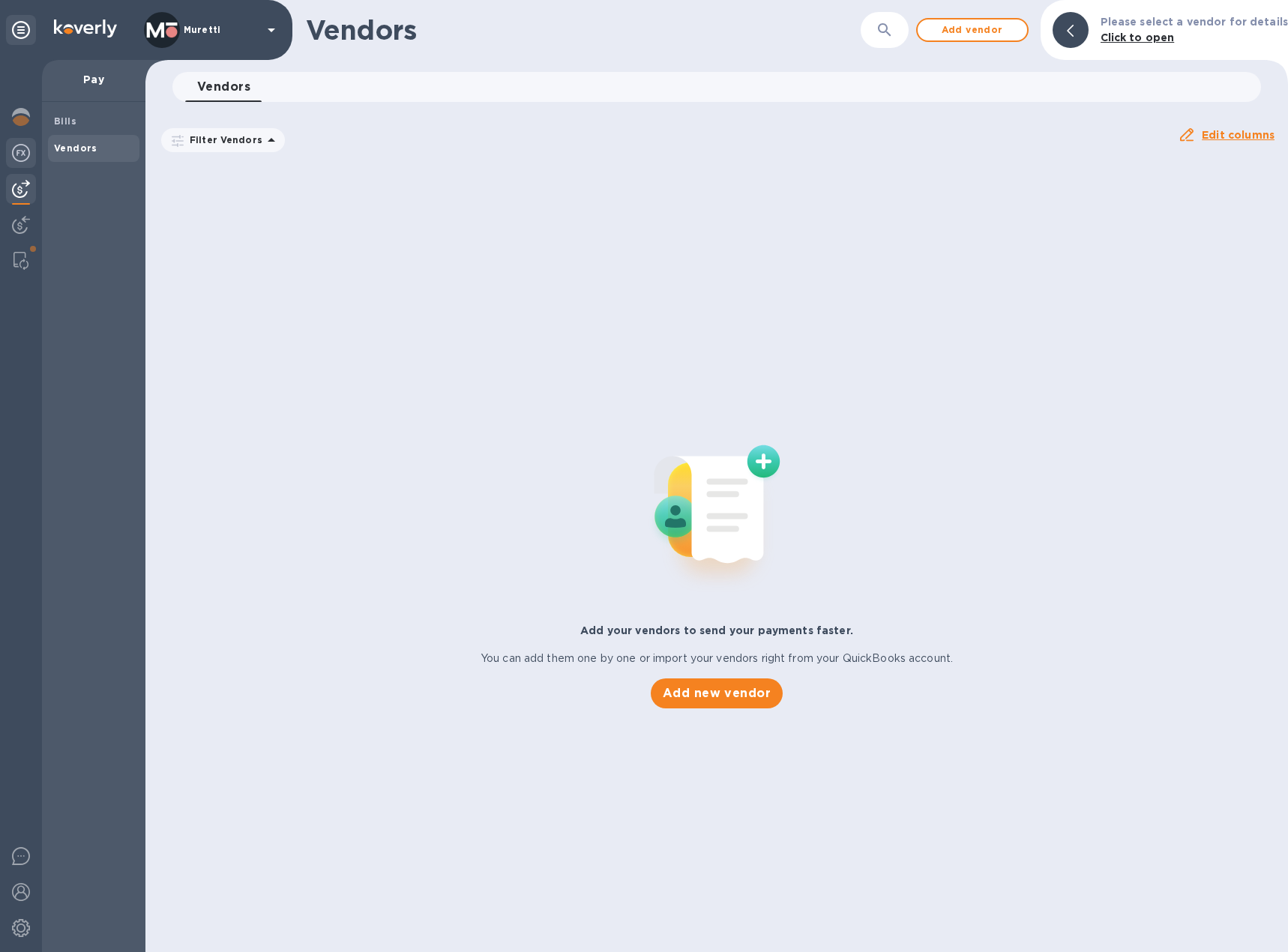
click at [25, 156] on img at bounding box center [21, 153] width 18 height 18
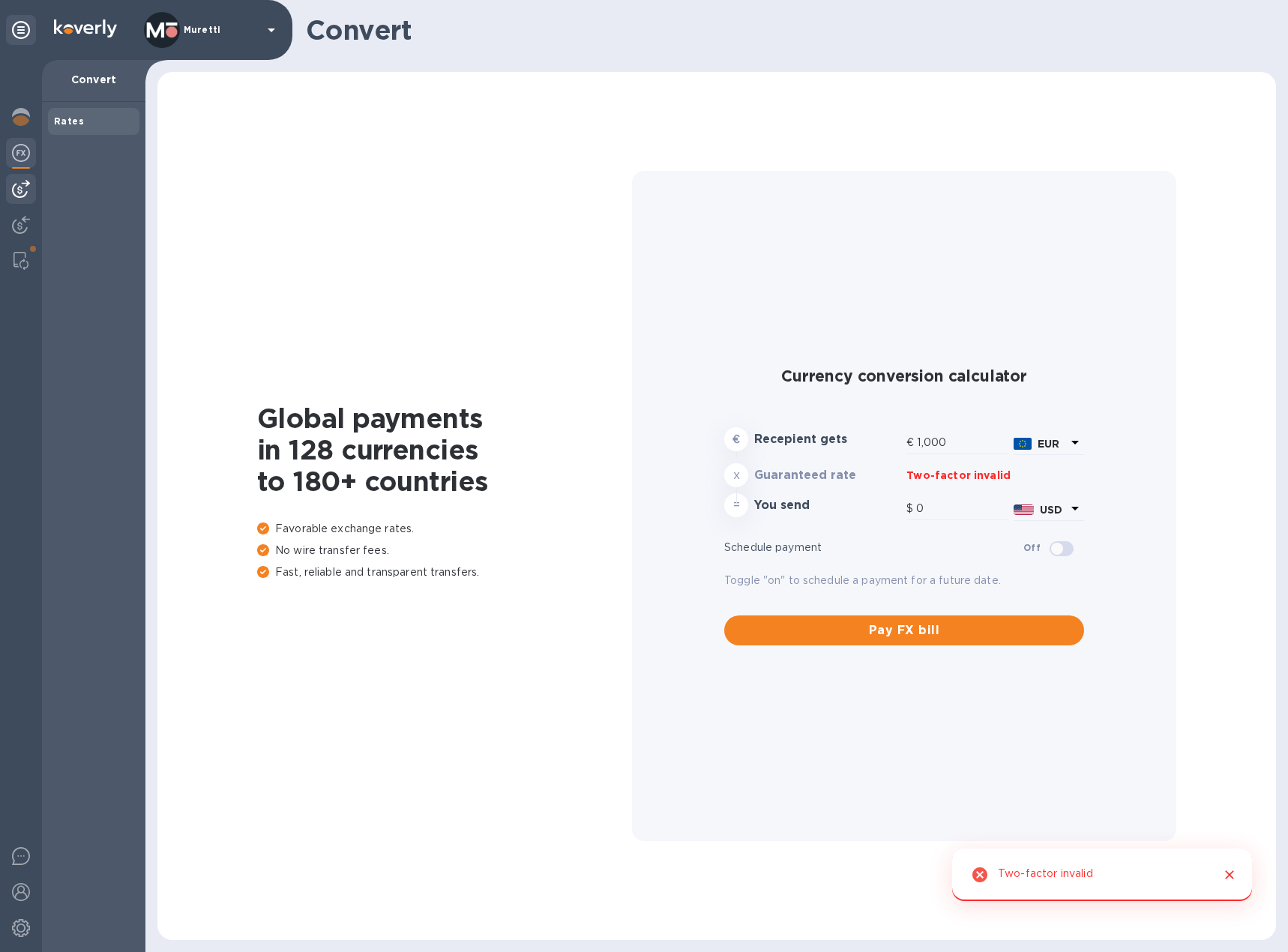
click at [17, 192] on img at bounding box center [21, 189] width 18 height 18
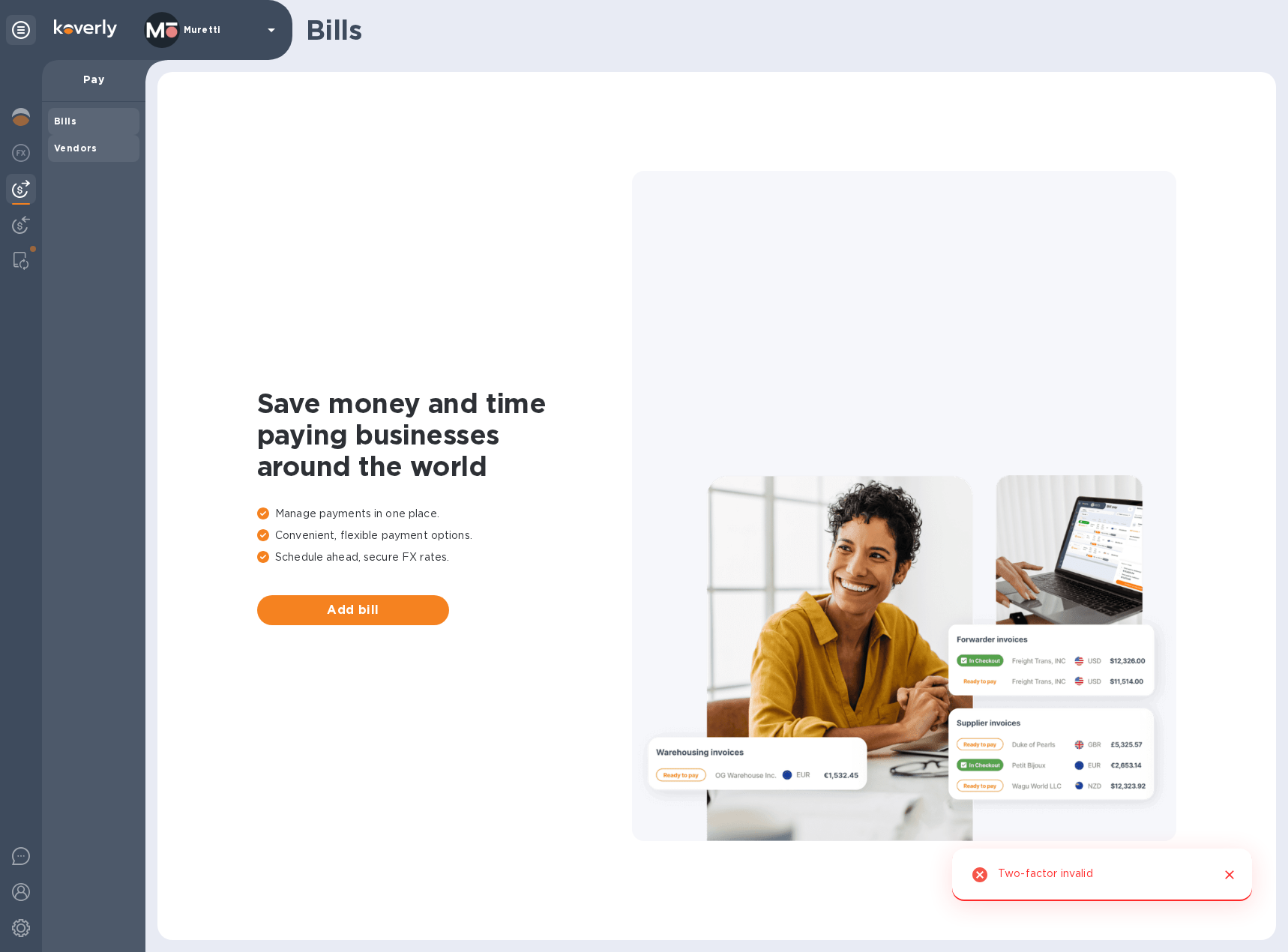
click at [60, 142] on b "Vendors" at bounding box center [76, 148] width 43 height 11
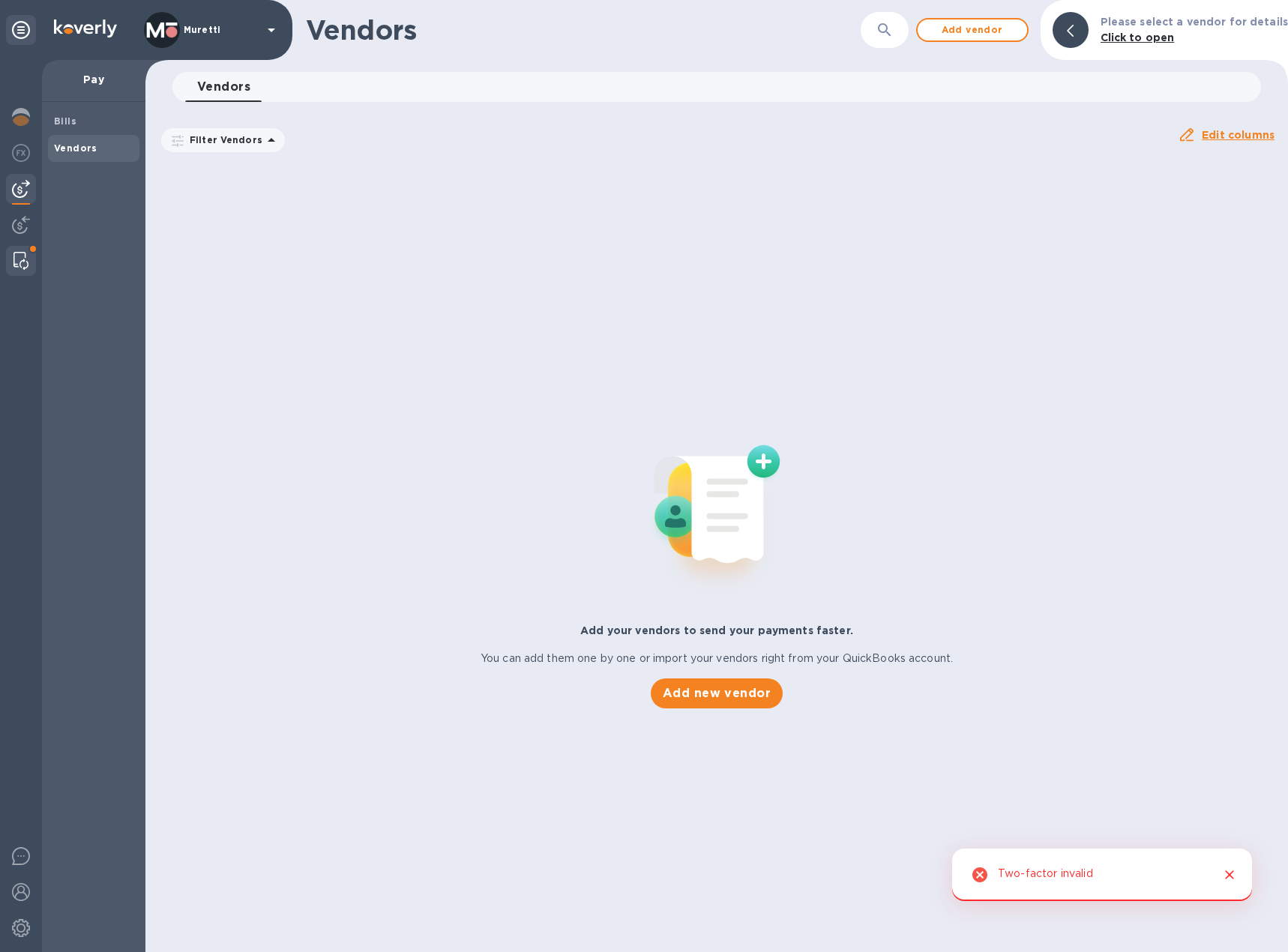
click at [20, 252] on img at bounding box center [21, 261] width 15 height 18
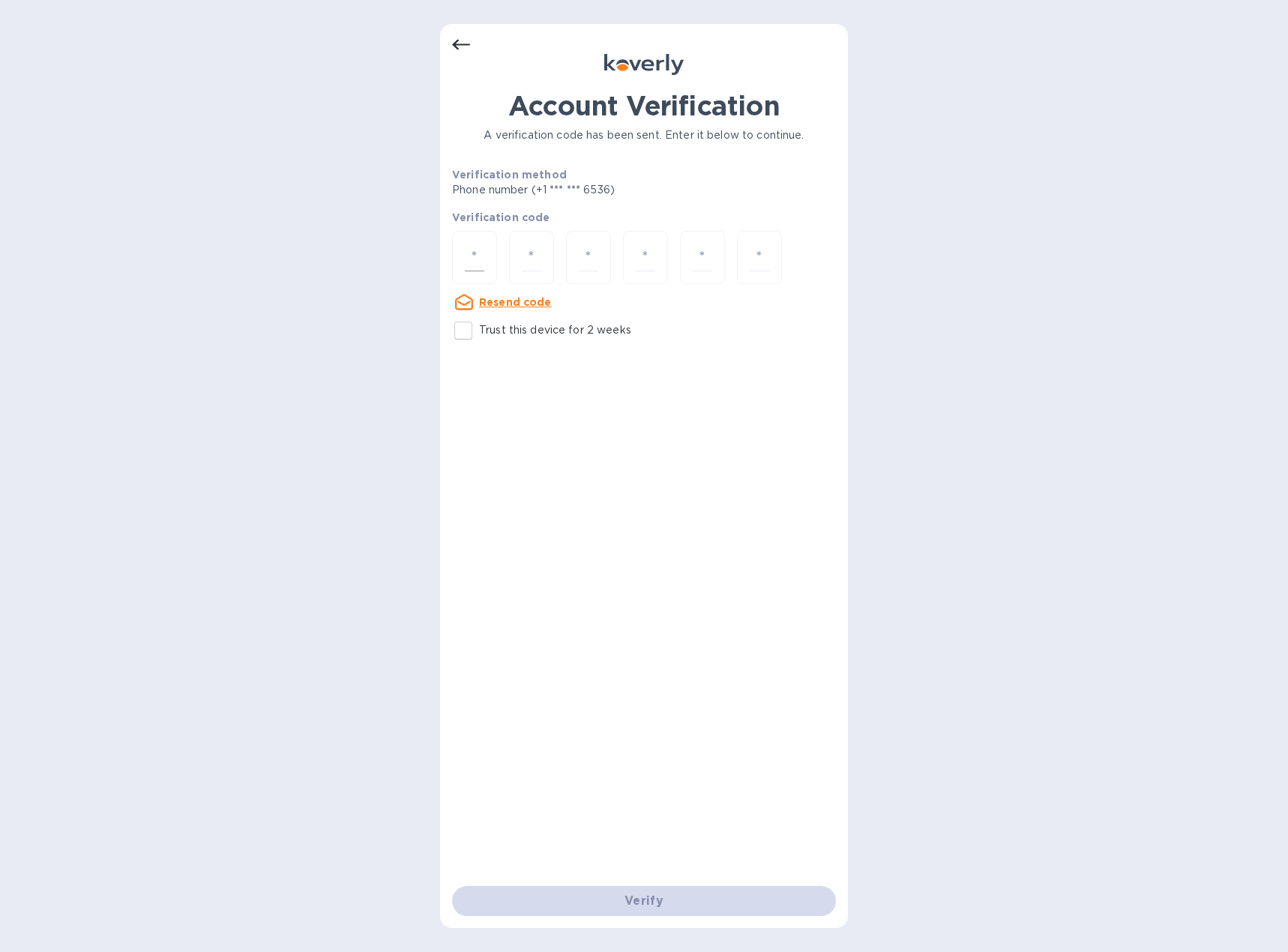
click at [474, 261] on input "number" at bounding box center [474, 257] width 20 height 28
type input "8"
type input "4"
type input "7"
type input "8"
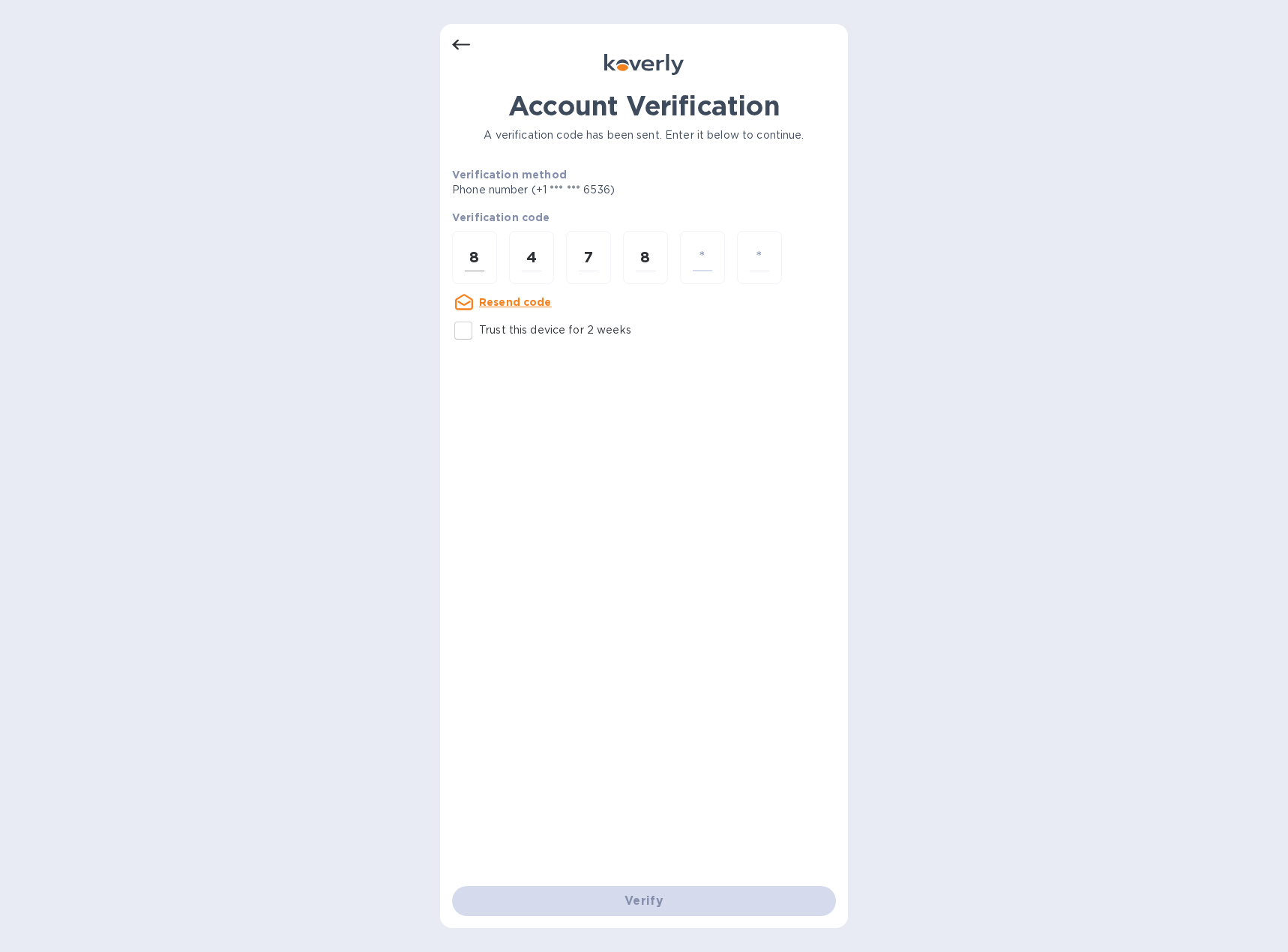
type input "6"
type input "5"
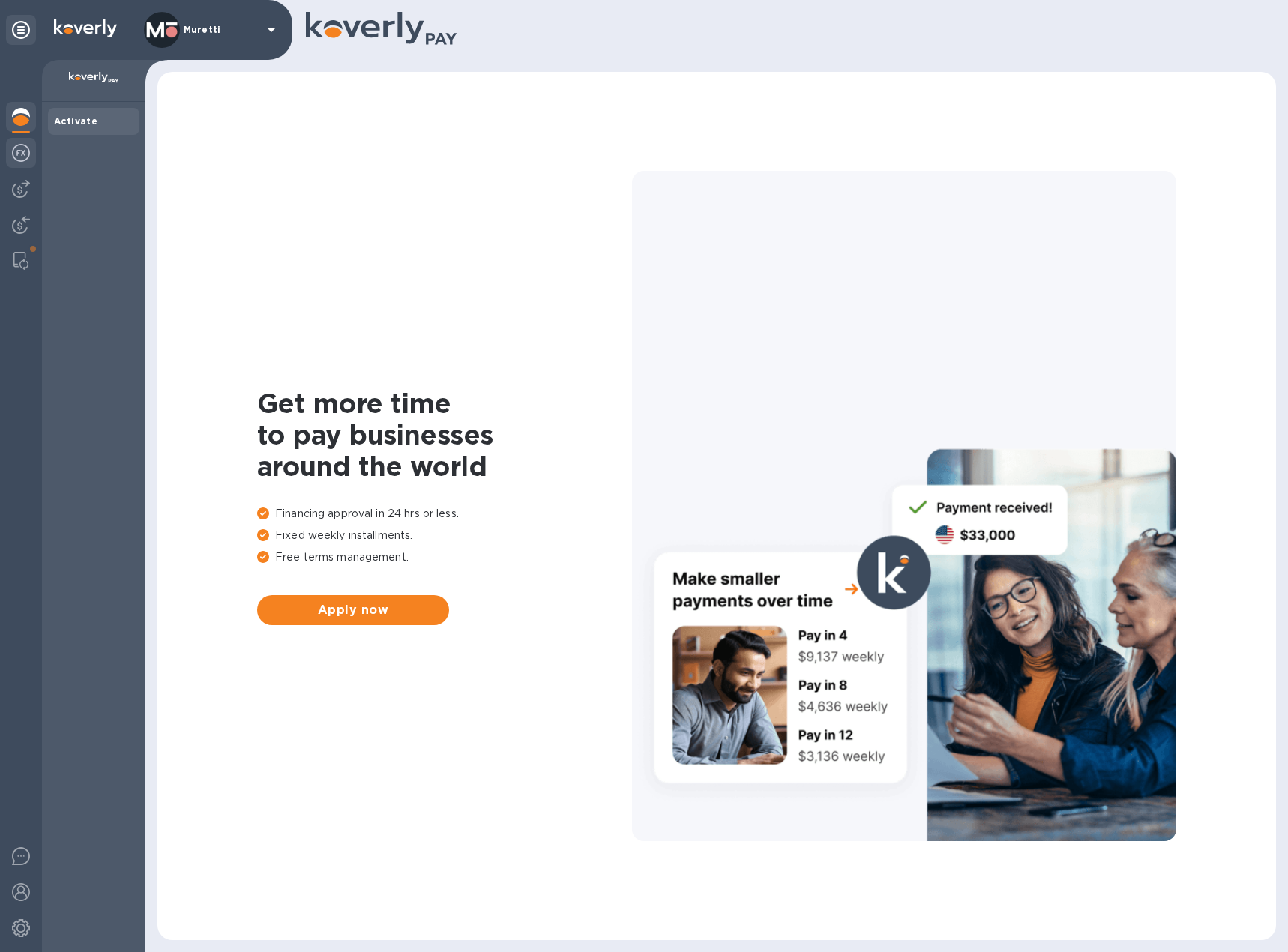
click at [26, 156] on img at bounding box center [21, 153] width 18 height 18
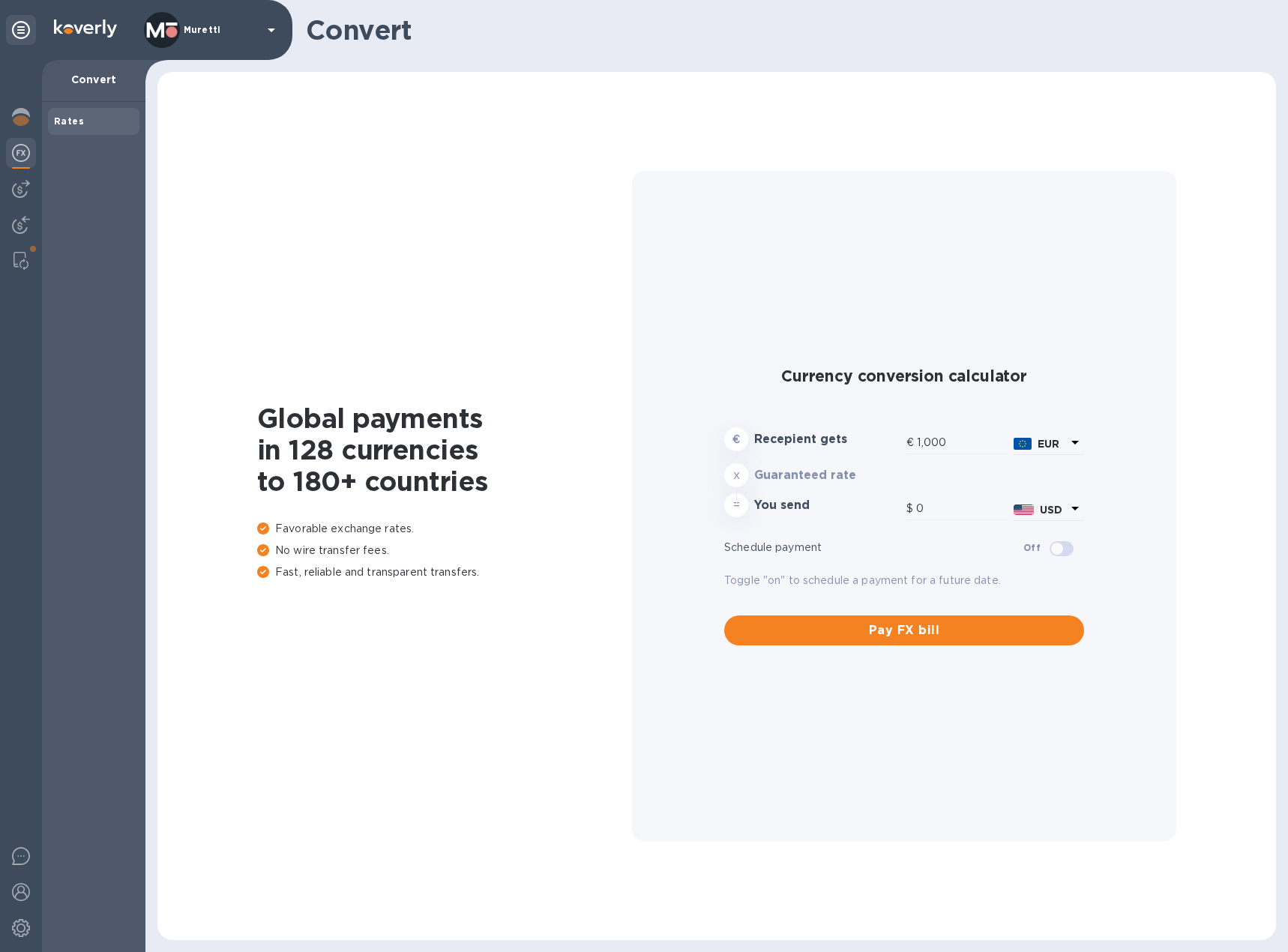
type input "1,175.9"
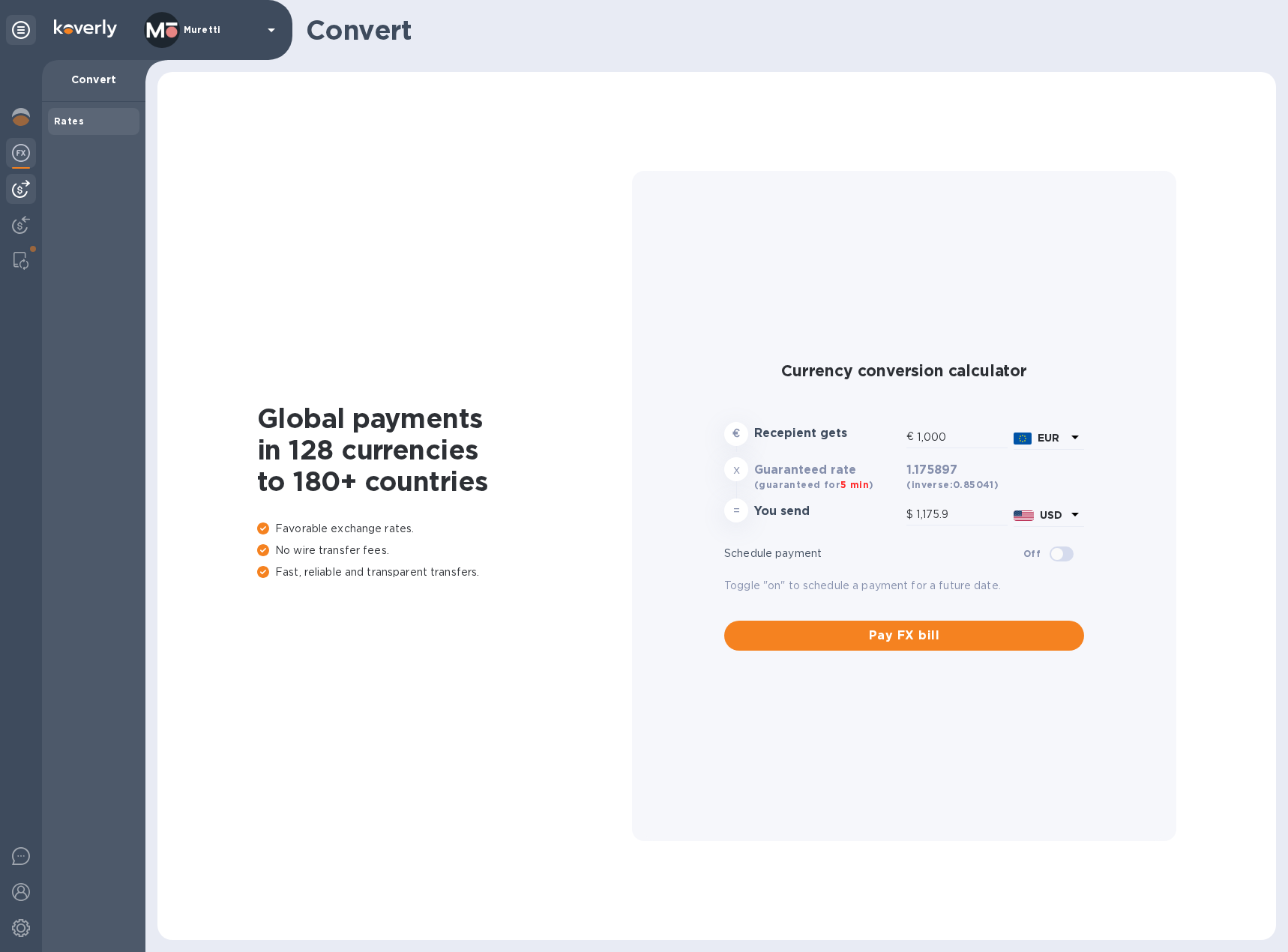
click at [19, 195] on img at bounding box center [21, 189] width 18 height 18
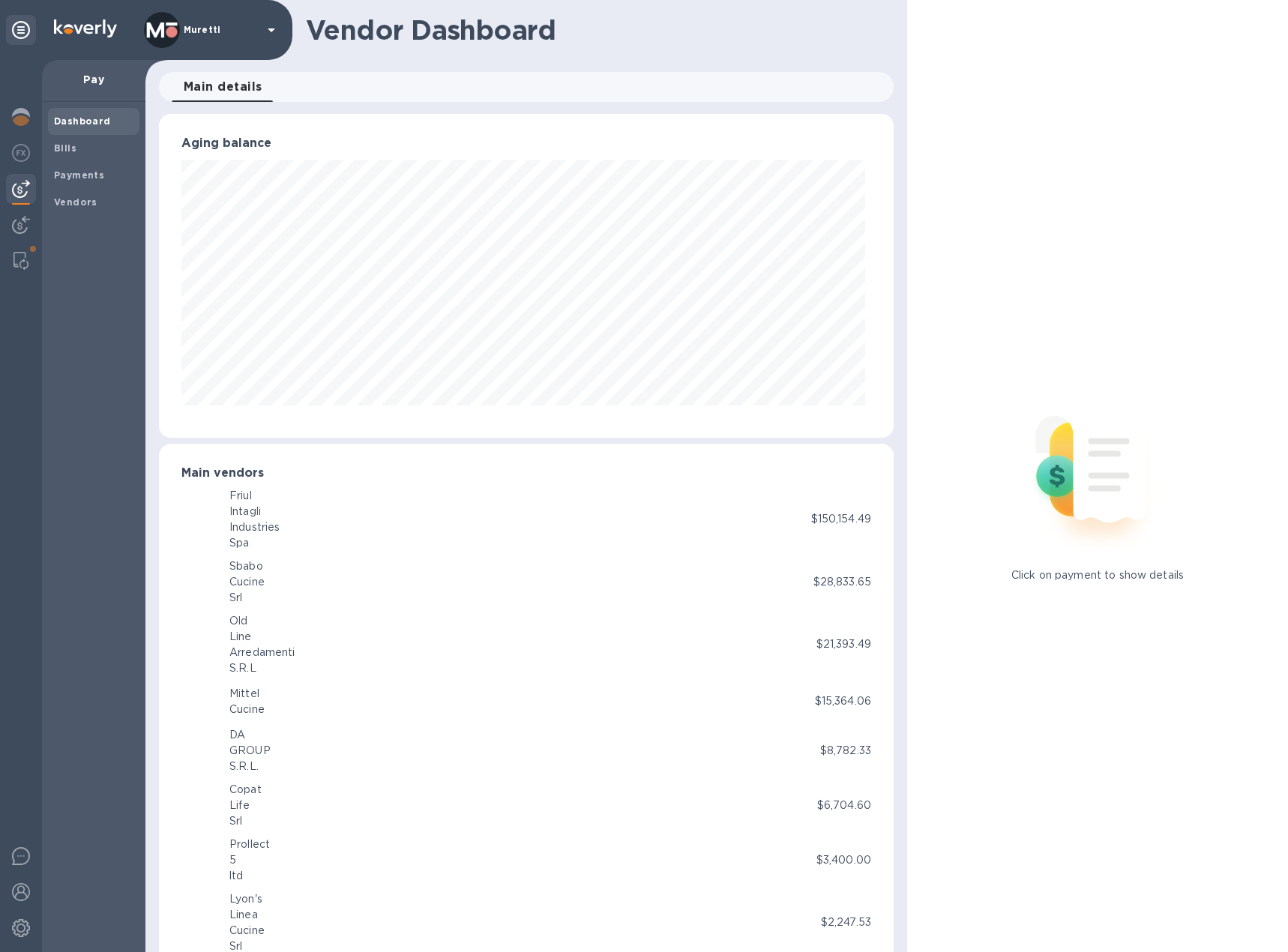
scroll to position [324, 729]
click at [82, 145] on span "Bills" at bounding box center [94, 148] width 80 height 15
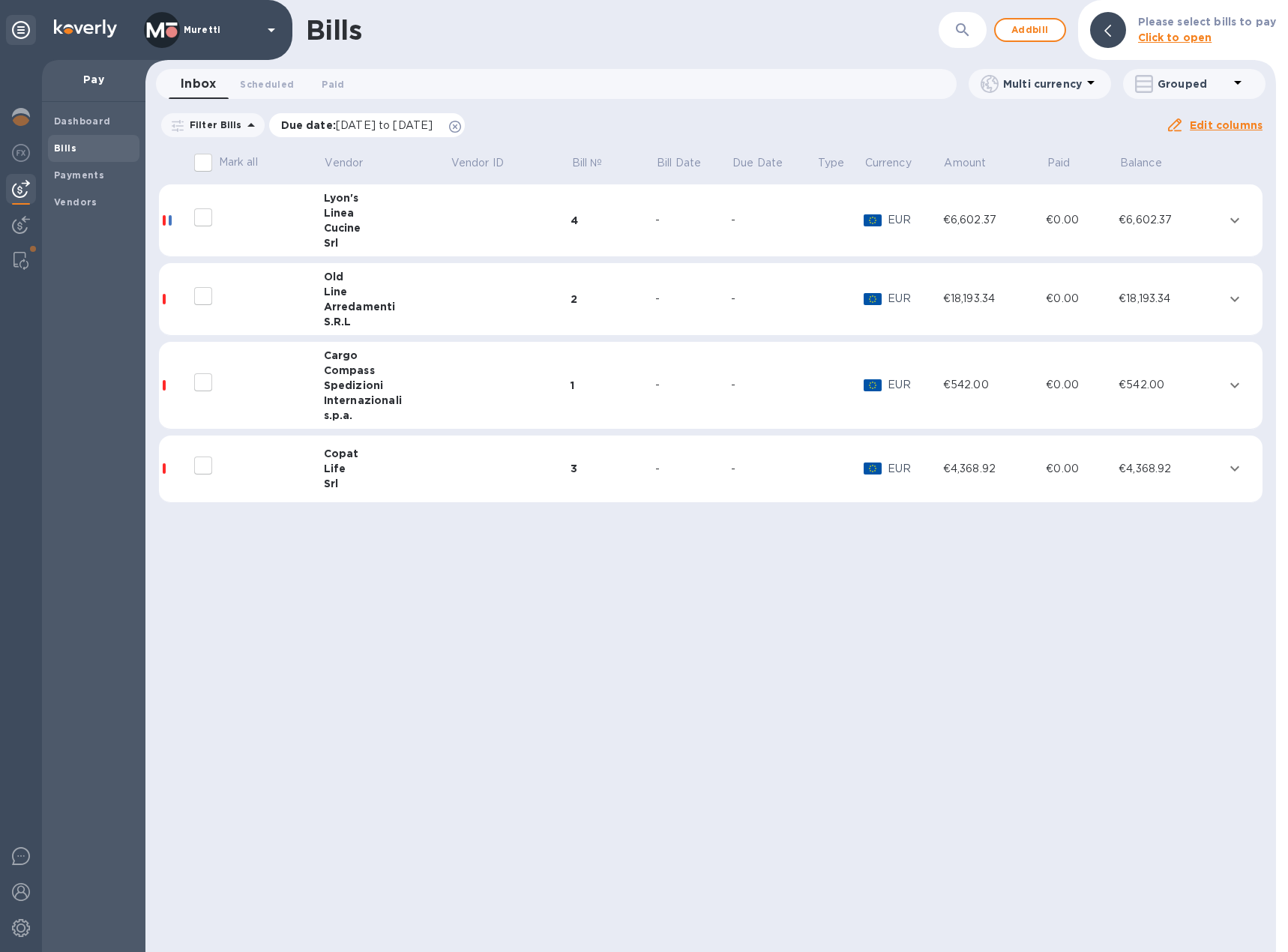
click at [461, 129] on icon at bounding box center [454, 126] width 12 height 12
click at [318, 79] on span "Paid 0" at bounding box center [332, 83] width 30 height 15
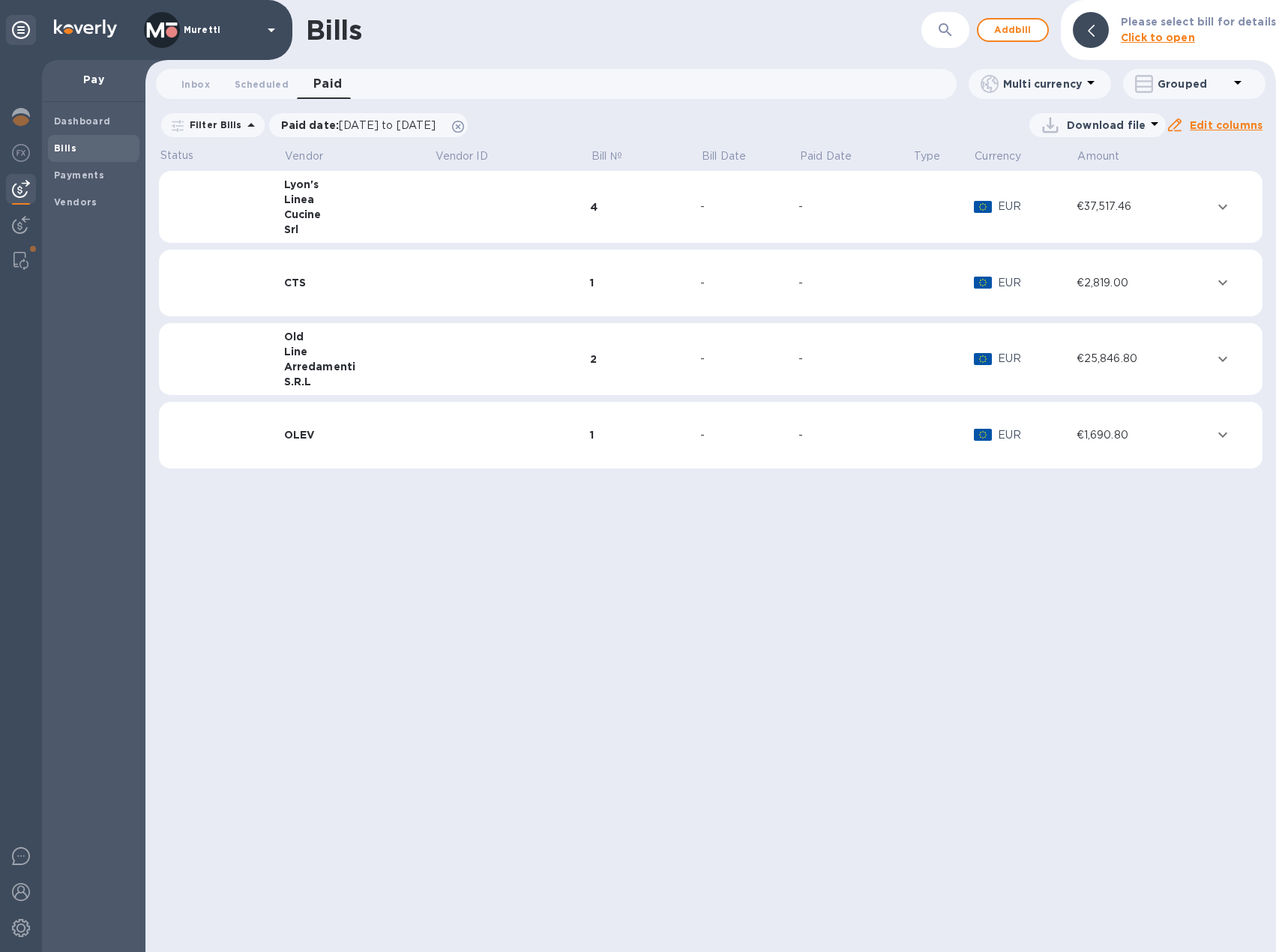
click at [393, 214] on div "Cucine" at bounding box center [359, 214] width 150 height 15
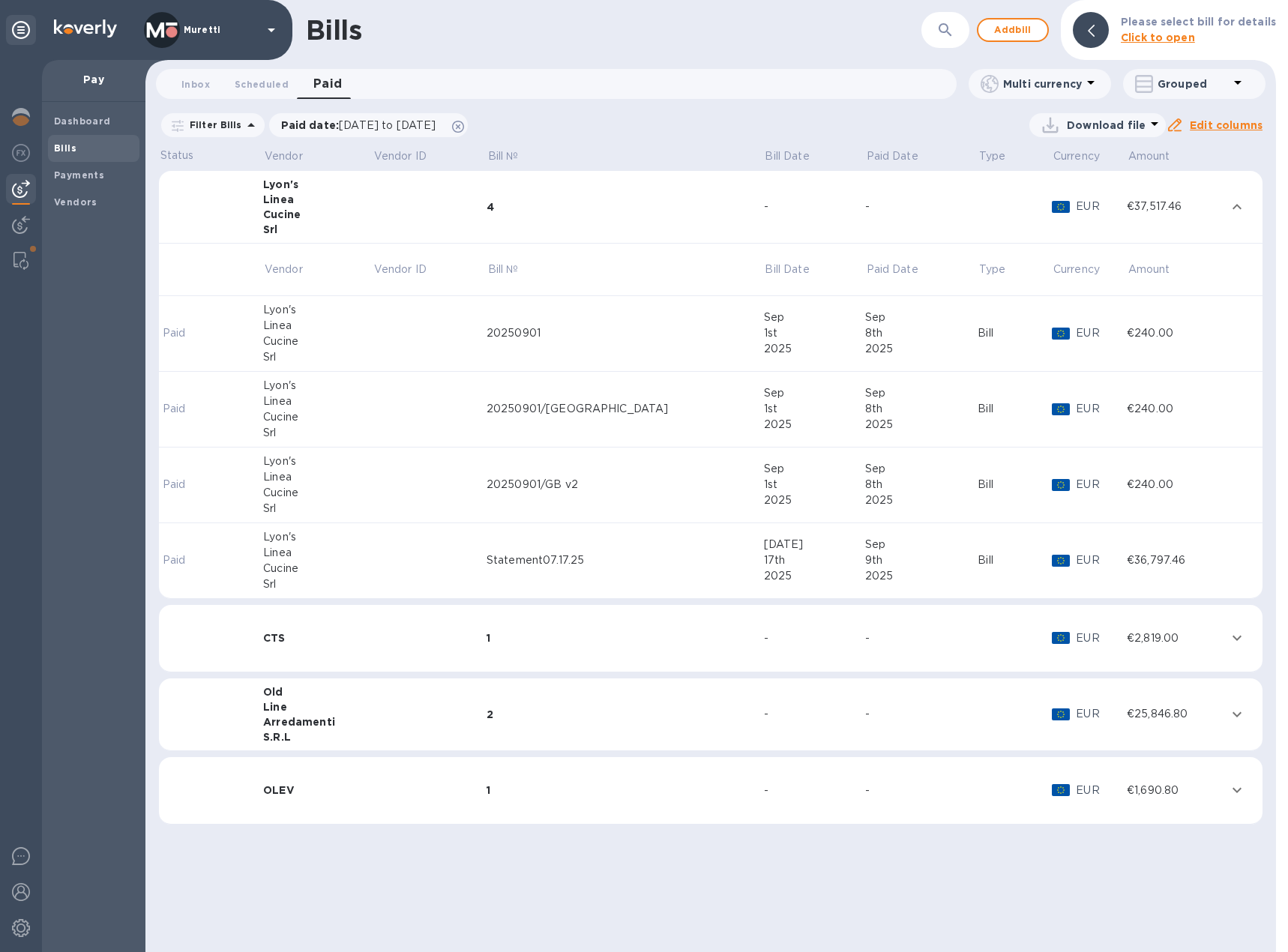
click at [398, 715] on td at bounding box center [430, 714] width 114 height 72
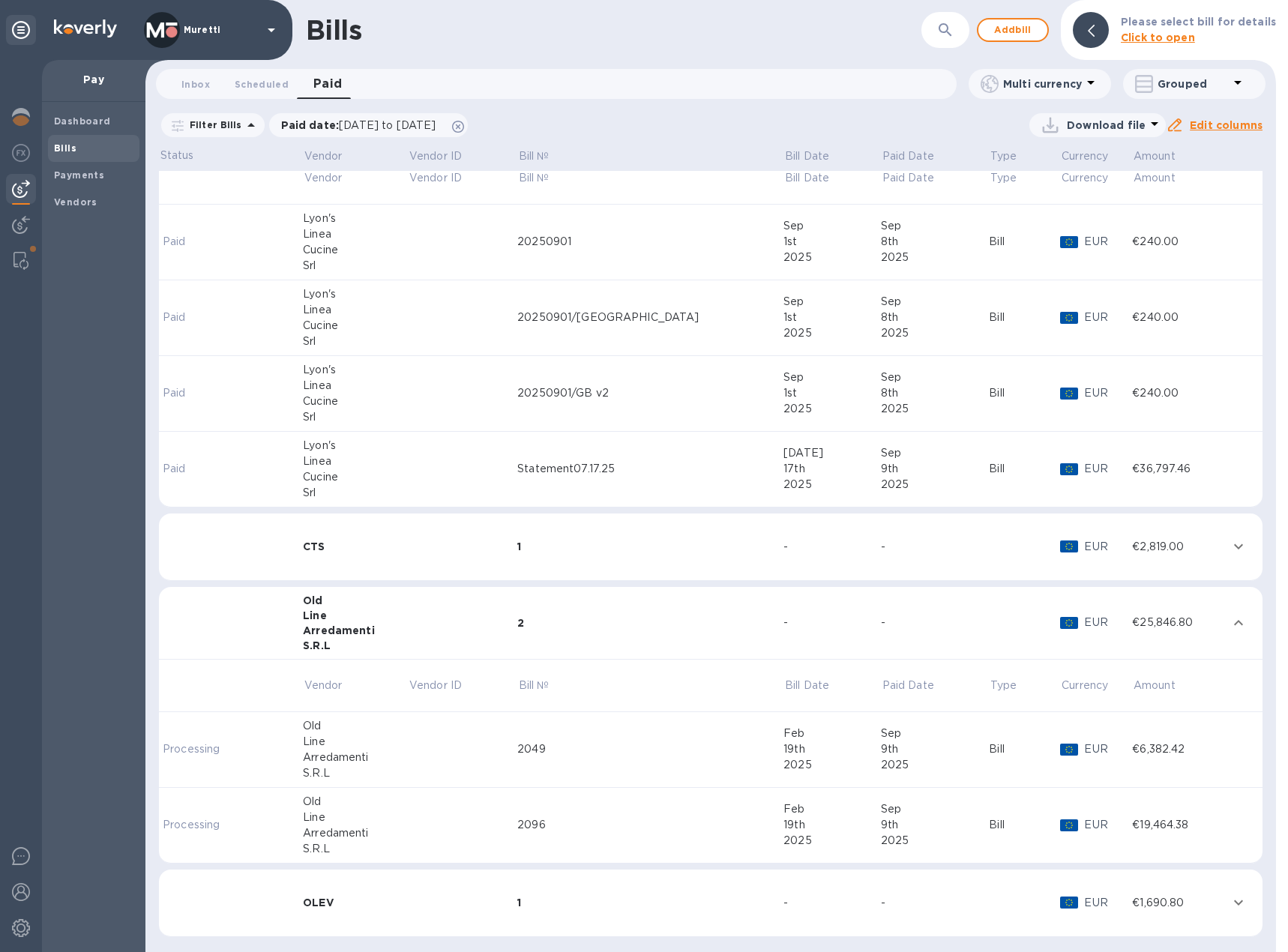
scroll to position [96, 0]
click at [365, 804] on div "Line" at bounding box center [356, 812] width 105 height 15
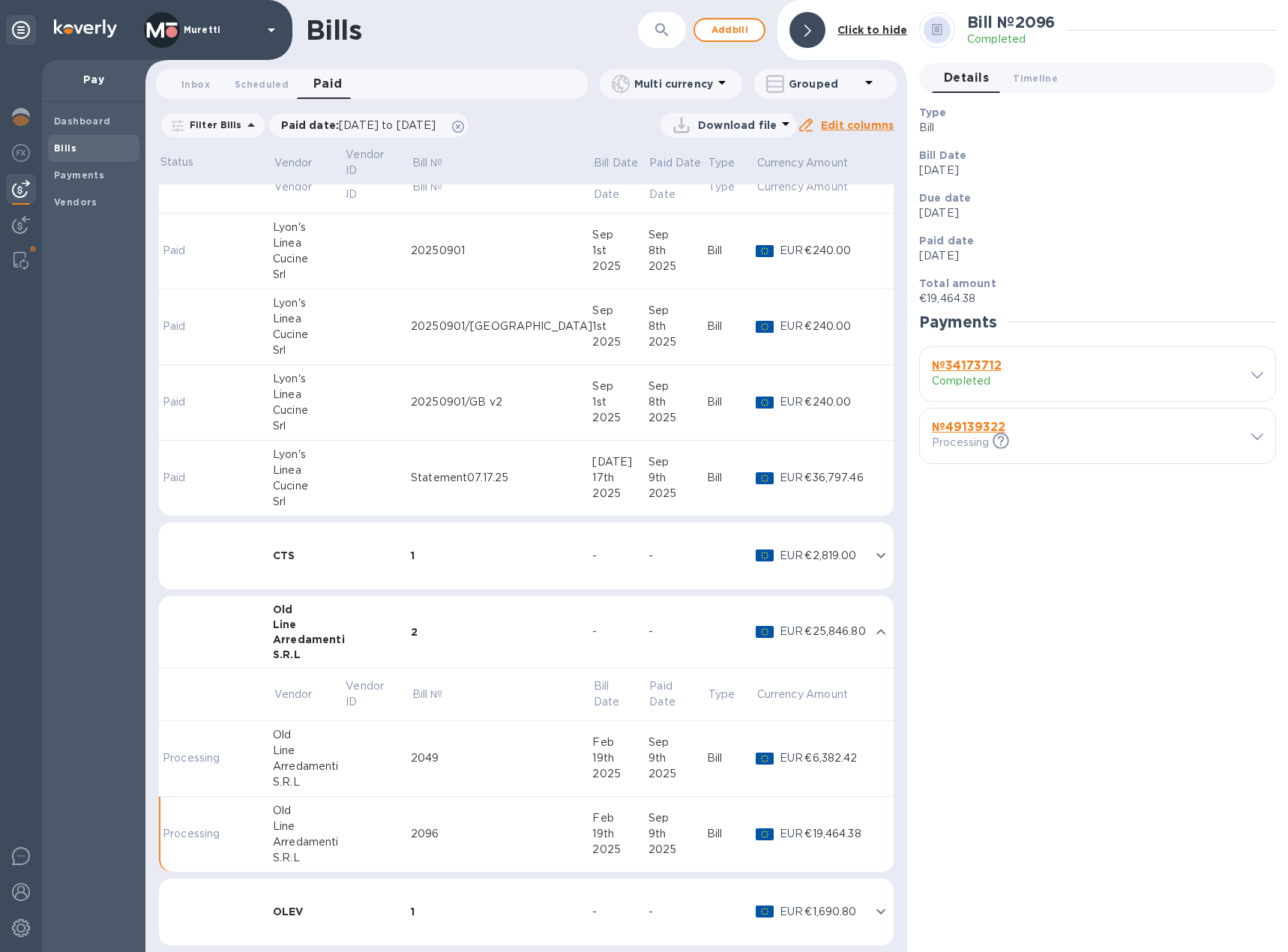
click at [1259, 375] on icon at bounding box center [1256, 375] width 12 height 6
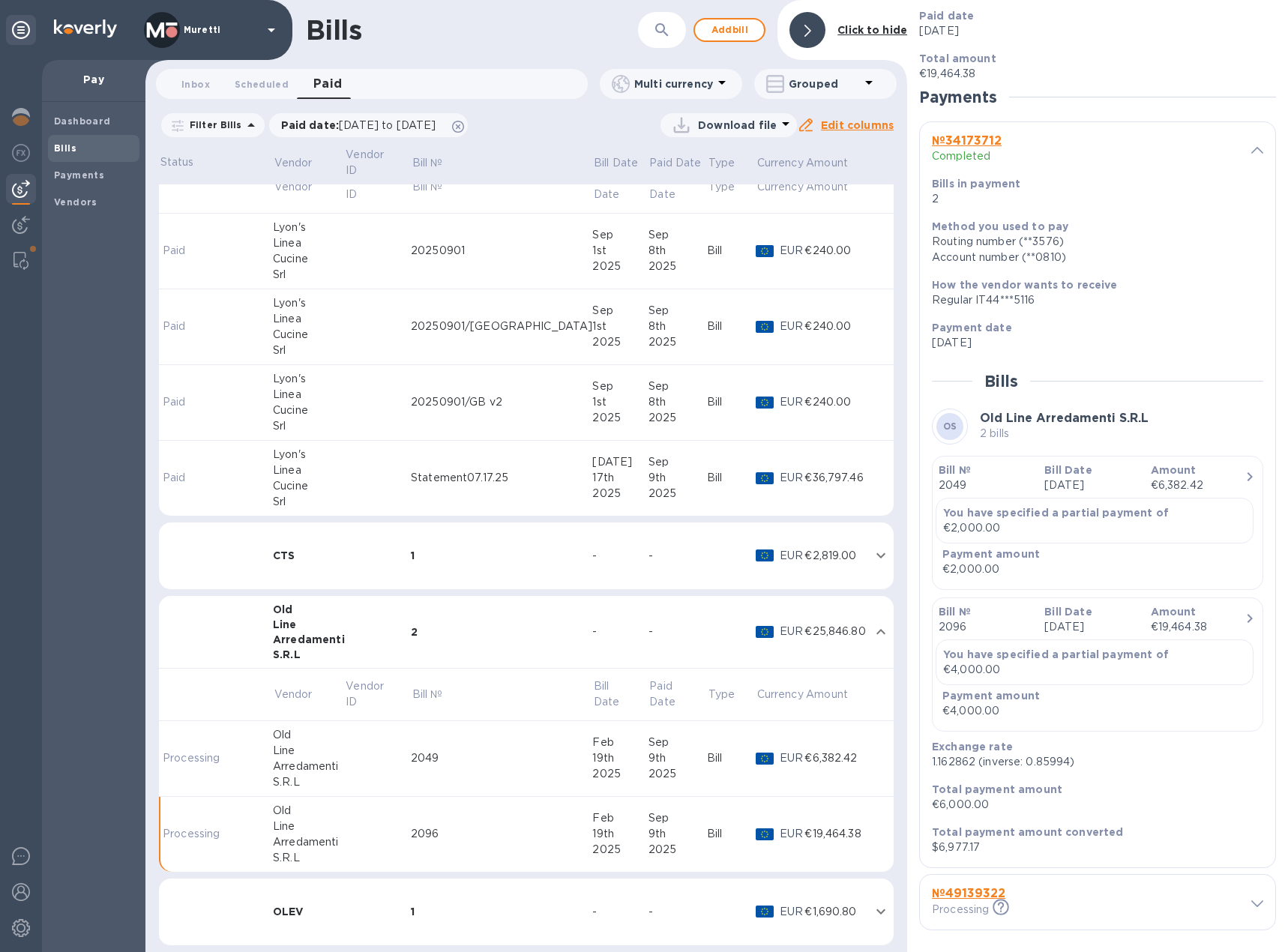
scroll to position [233, 0]
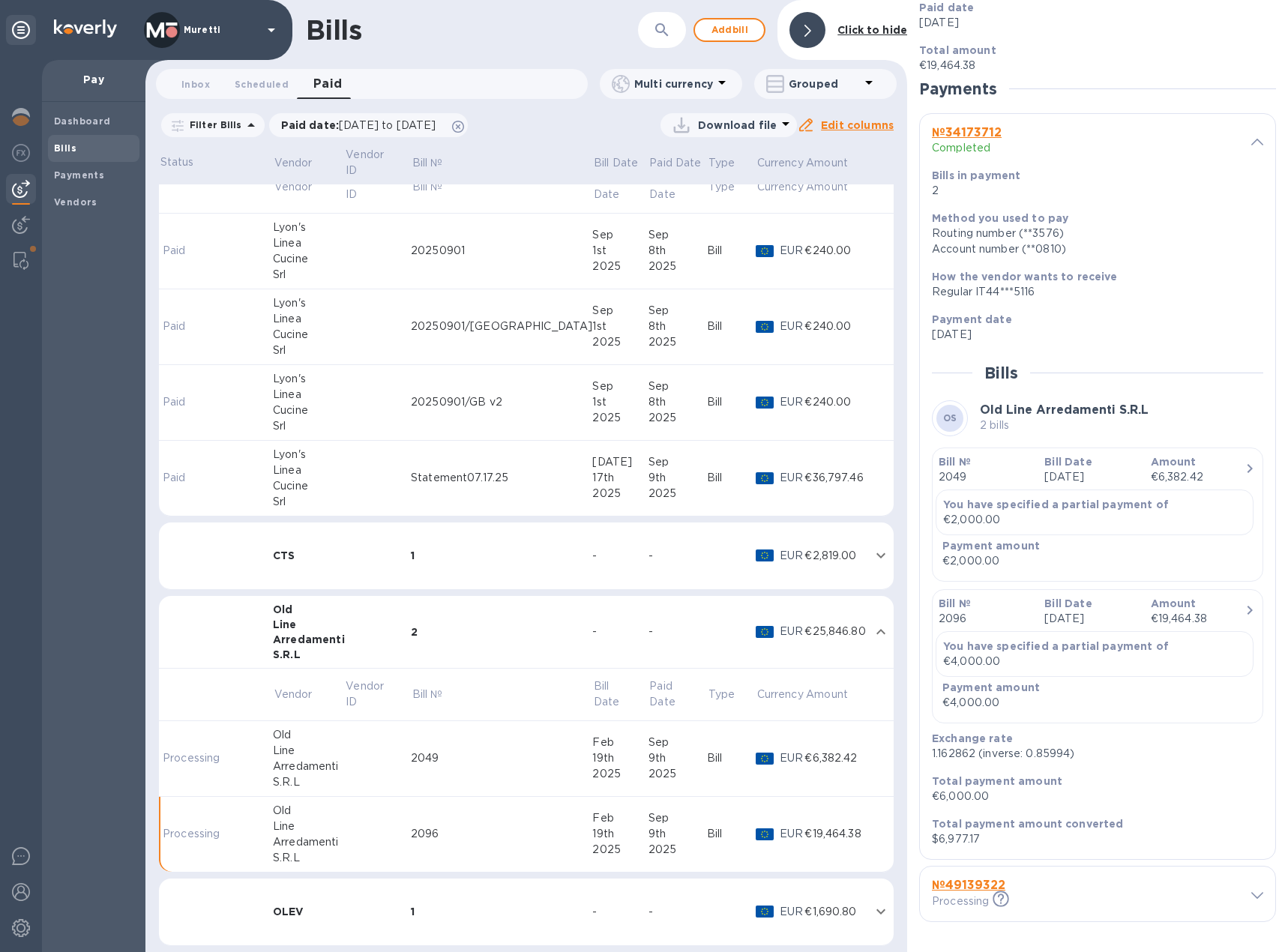
click at [1251, 898] on icon at bounding box center [1256, 894] width 12 height 6
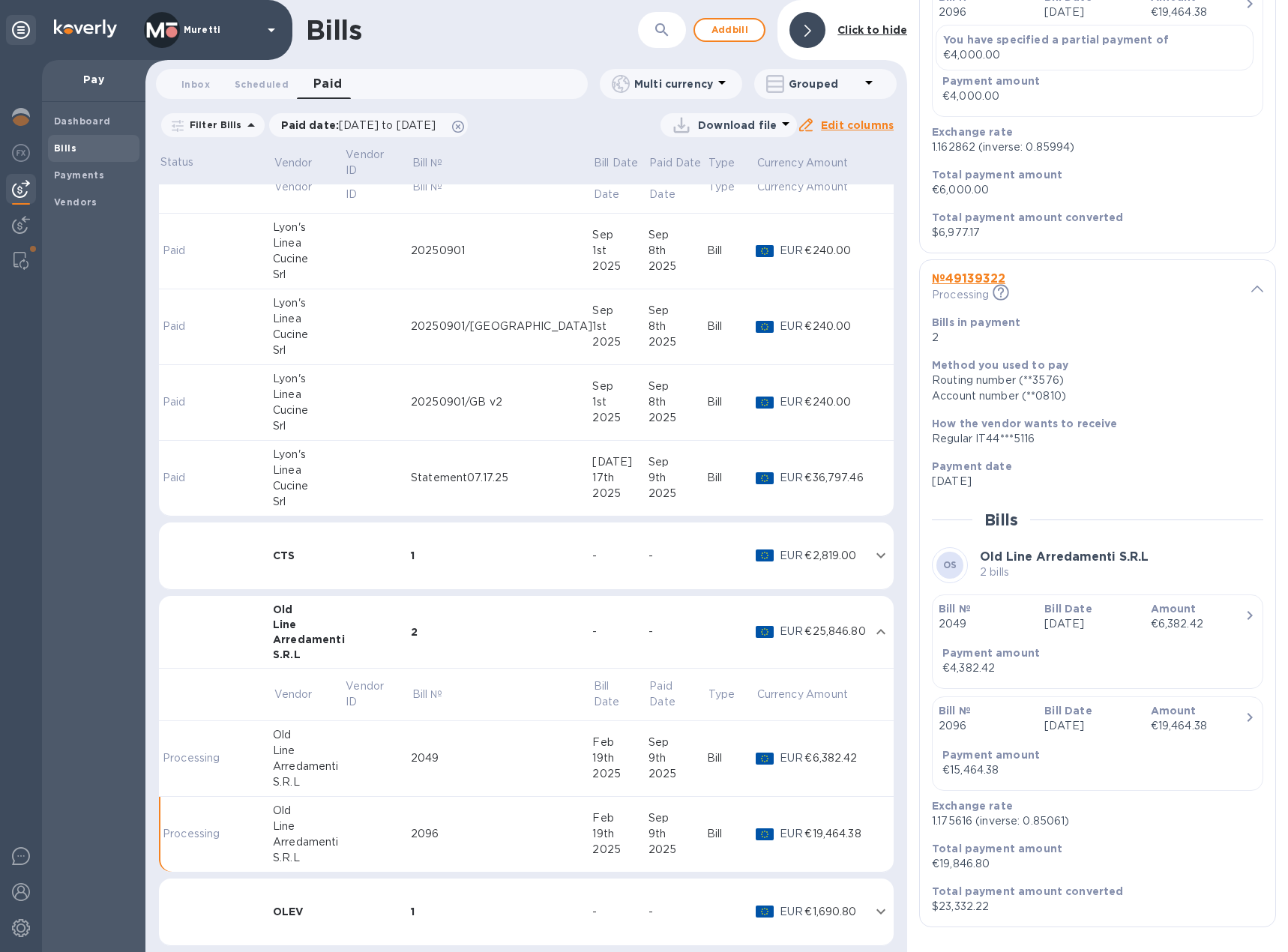
scroll to position [844, 0]
